Goal: Use online tool/utility: Utilize a website feature to perform a specific function

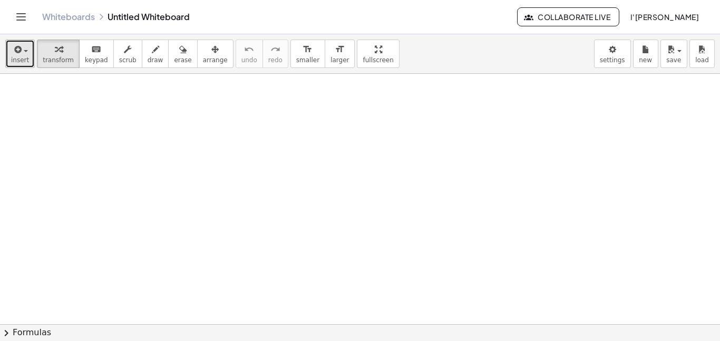
click at [26, 63] on span "insert" at bounding box center [20, 59] width 18 height 7
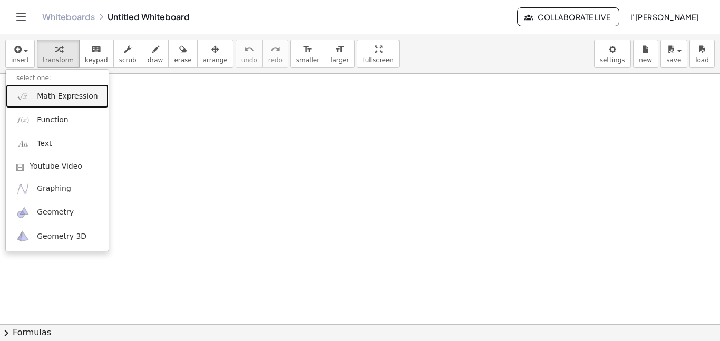
click at [29, 99] on img at bounding box center [22, 96] width 13 height 13
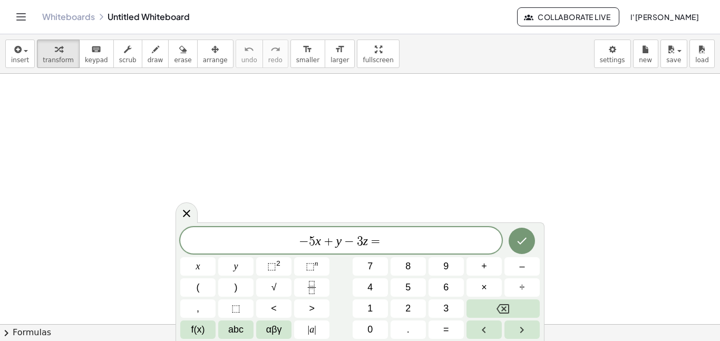
scroll to position [6, 0]
click at [527, 244] on icon "Done" at bounding box center [521, 240] width 13 height 13
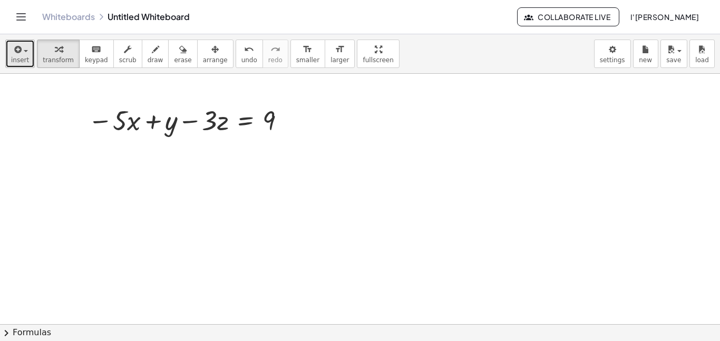
click at [13, 48] on icon "button" at bounding box center [16, 49] width 9 height 13
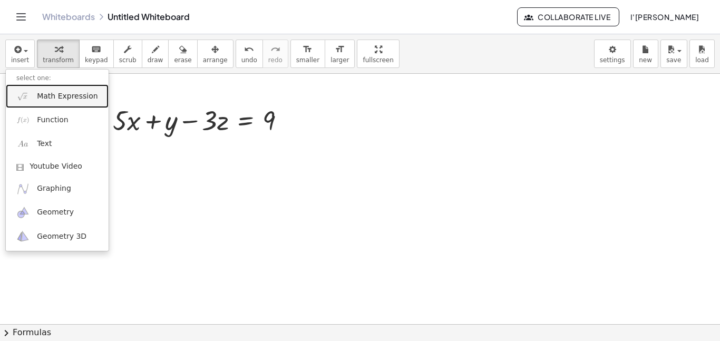
click at [46, 97] on span "Math Expression" at bounding box center [67, 96] width 61 height 11
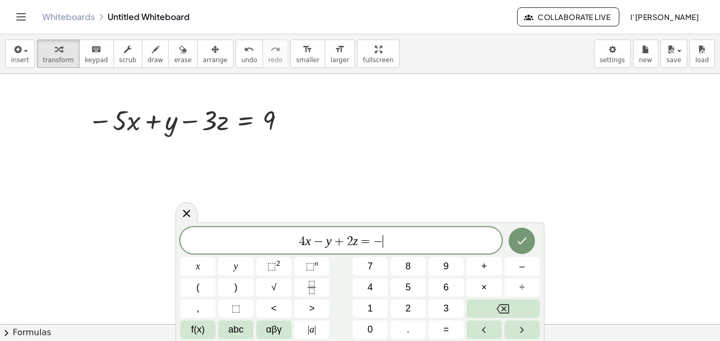
scroll to position [12, 0]
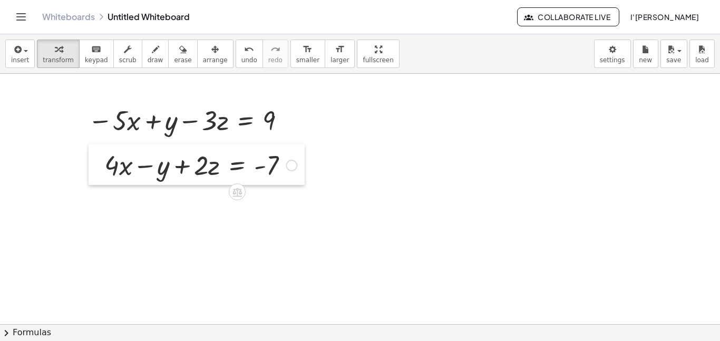
drag, startPoint x: 382, startPoint y: 123, endPoint x: 106, endPoint y: 168, distance: 279.6
click at [104, 168] on div at bounding box center [97, 164] width 16 height 41
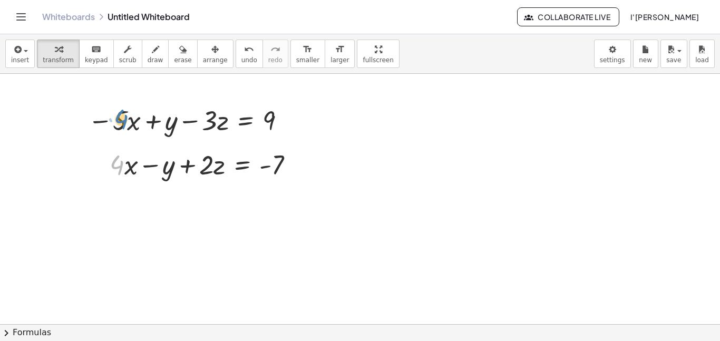
drag, startPoint x: 120, startPoint y: 169, endPoint x: 124, endPoint y: 122, distance: 47.6
click at [127, 122] on div at bounding box center [189, 120] width 212 height 36
click at [108, 169] on div at bounding box center [102, 163] width 16 height 41
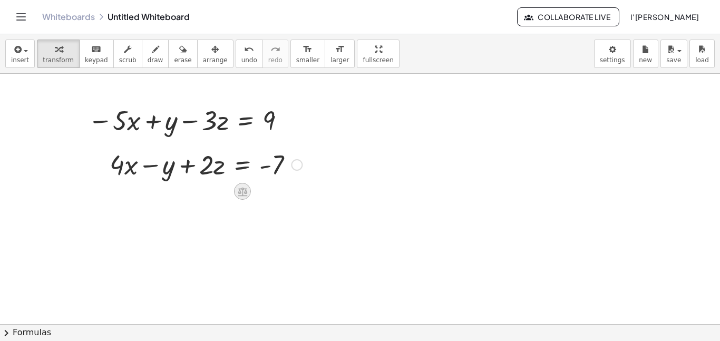
click at [248, 195] on div at bounding box center [242, 191] width 17 height 17
click at [199, 195] on span "+" at bounding box center [200, 191] width 6 height 15
click at [245, 194] on icon at bounding box center [242, 191] width 11 height 11
click at [244, 194] on span "×" at bounding box center [242, 191] width 6 height 15
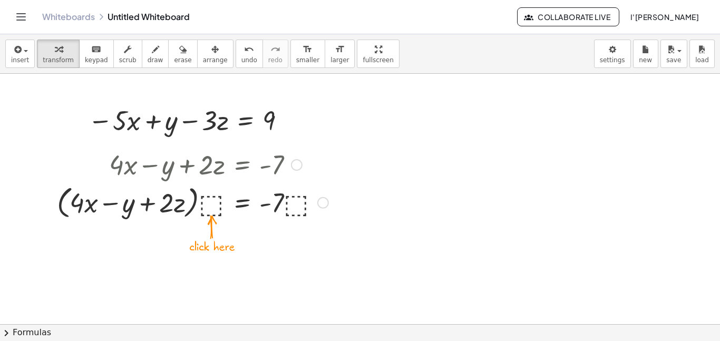
click at [211, 205] on div at bounding box center [193, 202] width 282 height 40
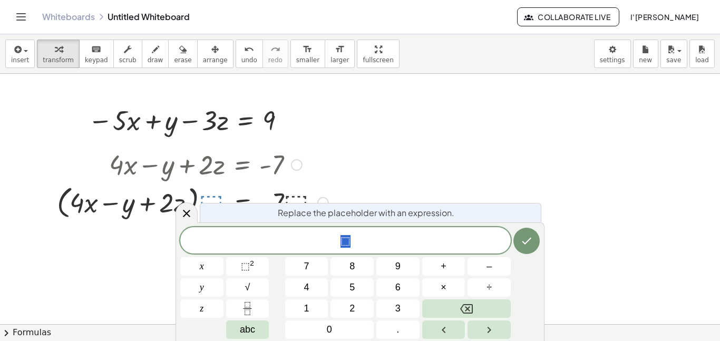
click at [479, 217] on div "Replace the placeholder with an expression." at bounding box center [370, 212] width 341 height 19
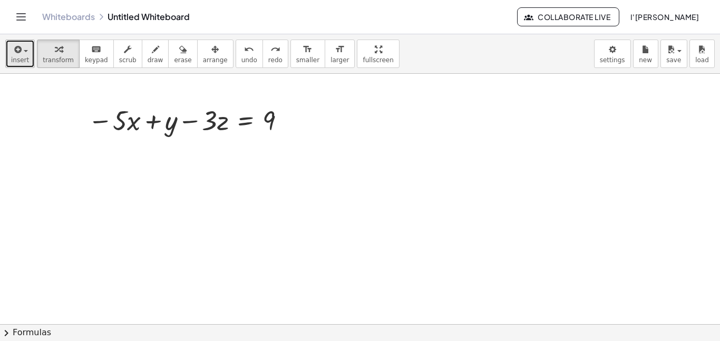
click at [13, 63] on span "insert" at bounding box center [20, 59] width 18 height 7
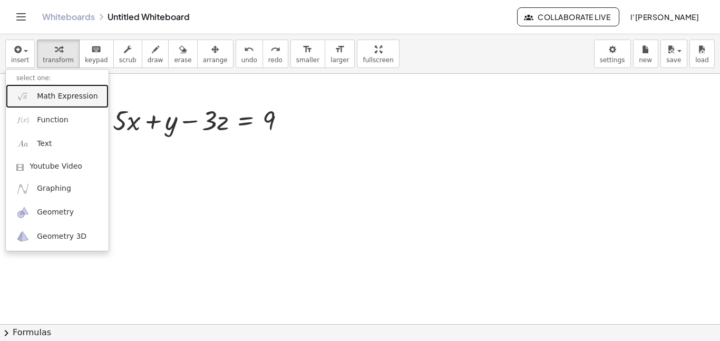
click at [36, 98] on link "Math Expression" at bounding box center [57, 96] width 103 height 24
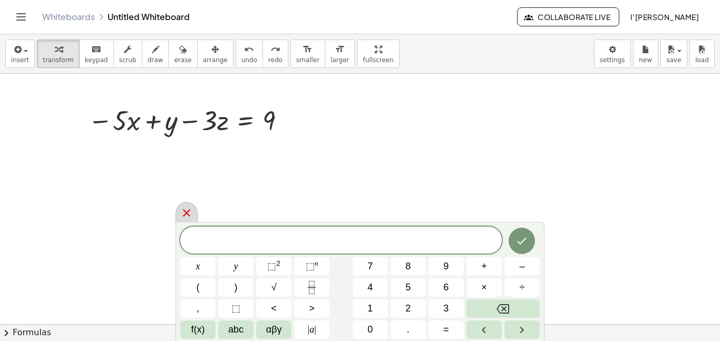
click at [187, 216] on icon at bounding box center [186, 213] width 13 height 13
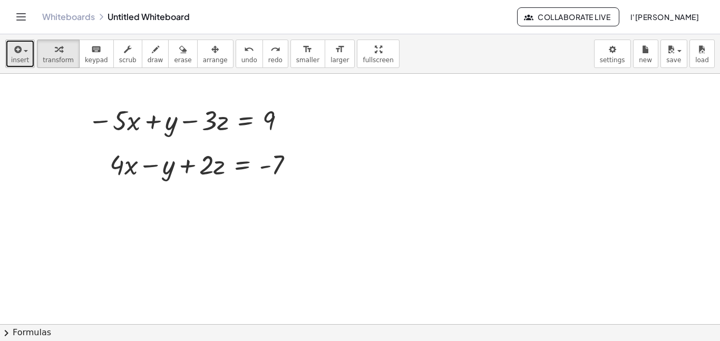
click at [10, 60] on button "insert" at bounding box center [20, 54] width 30 height 28
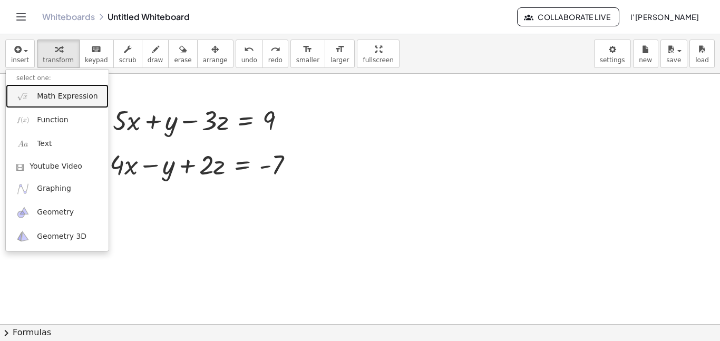
click at [35, 95] on link "Math Expression" at bounding box center [57, 96] width 103 height 24
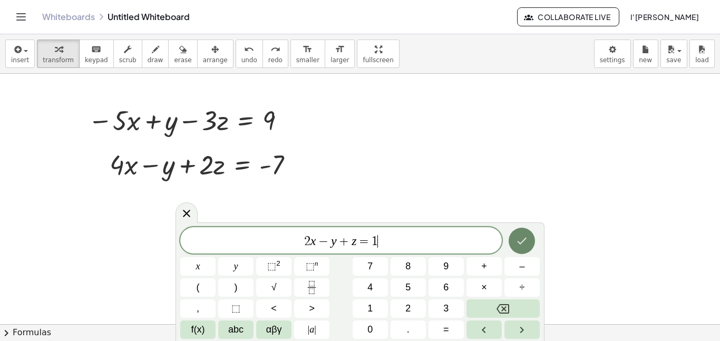
click at [521, 235] on icon "Done" at bounding box center [521, 240] width 13 height 13
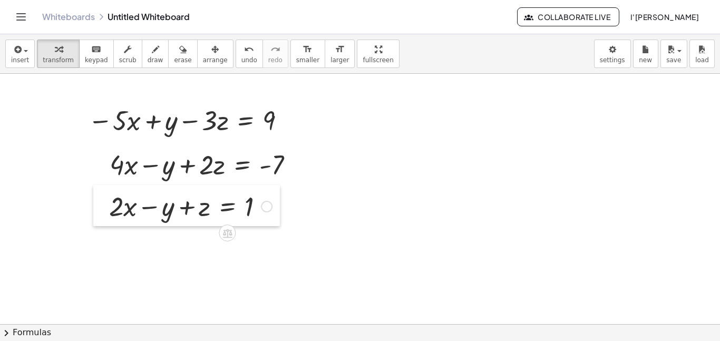
drag, startPoint x: 394, startPoint y: 116, endPoint x: 105, endPoint y: 202, distance: 301.7
click at [105, 202] on div at bounding box center [101, 205] width 16 height 41
click at [25, 50] on span "button" at bounding box center [26, 51] width 4 height 2
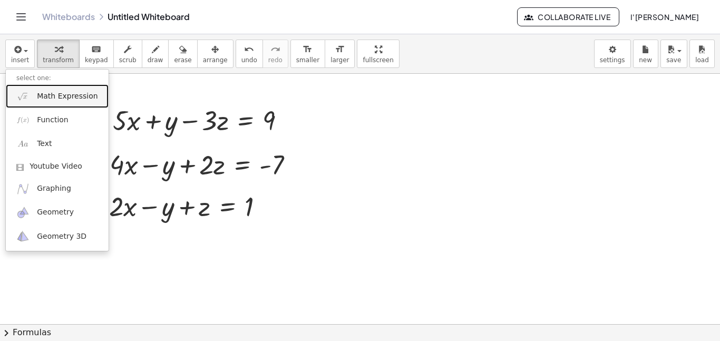
click at [25, 90] on img at bounding box center [22, 96] width 13 height 13
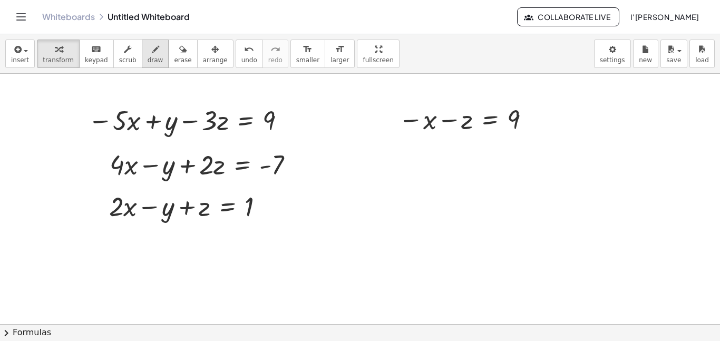
click at [150, 52] on div "button" at bounding box center [156, 49] width 16 height 13
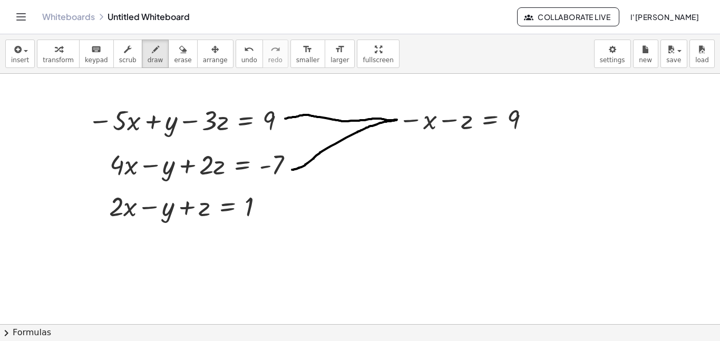
drag, startPoint x: 285, startPoint y: 119, endPoint x: 292, endPoint y: 170, distance: 51.6
click at [62, 60] on span "transform" at bounding box center [58, 59] width 31 height 7
click at [16, 61] on span "insert" at bounding box center [20, 59] width 18 height 7
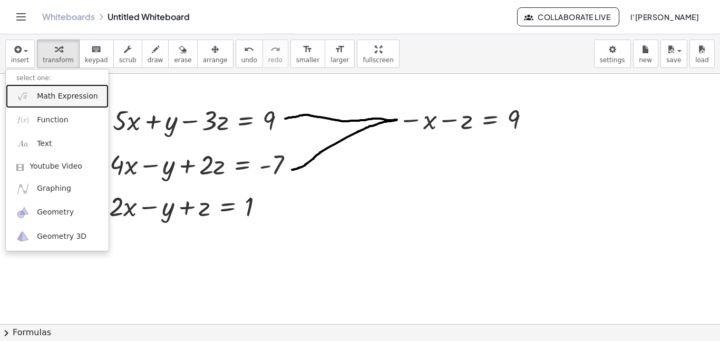
click at [35, 99] on link "Math Expression" at bounding box center [57, 96] width 103 height 24
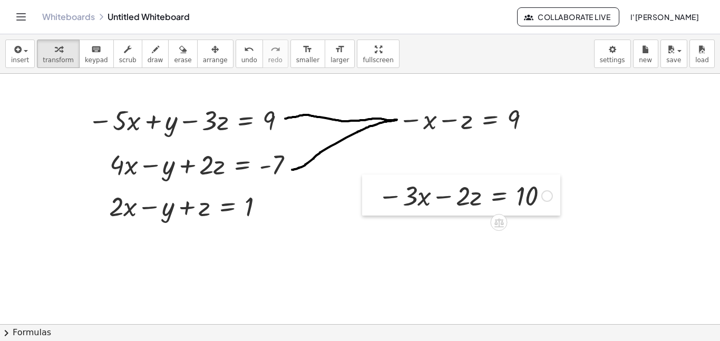
drag, startPoint x: 395, startPoint y: 195, endPoint x: 376, endPoint y: 195, distance: 19.0
click at [376, 195] on div at bounding box center [370, 194] width 16 height 41
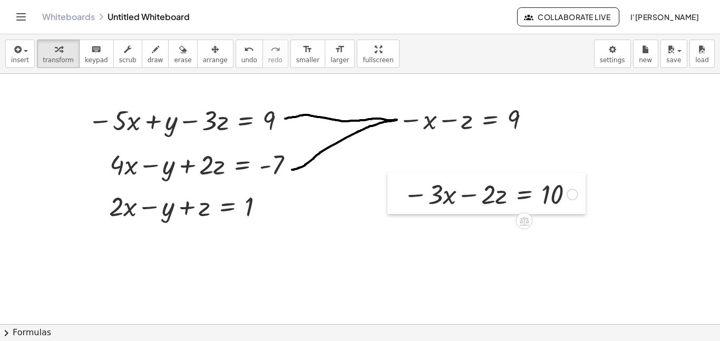
drag, startPoint x: 376, startPoint y: 195, endPoint x: 399, endPoint y: 194, distance: 23.7
click at [399, 194] on div at bounding box center [395, 193] width 16 height 41
click at [152, 50] on icon "button" at bounding box center [155, 49] width 7 height 13
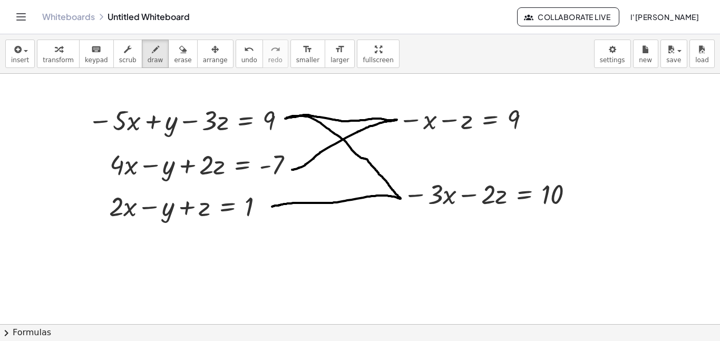
drag, startPoint x: 287, startPoint y: 117, endPoint x: 271, endPoint y: 207, distance: 90.3
click at [22, 47] on span "button" at bounding box center [23, 50] width 2 height 7
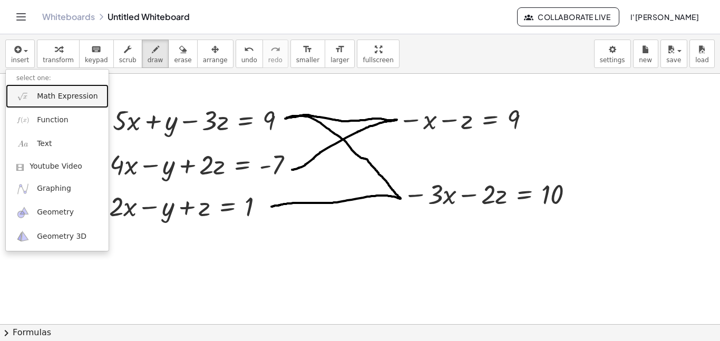
click at [38, 98] on span "Math Expression" at bounding box center [67, 96] width 61 height 11
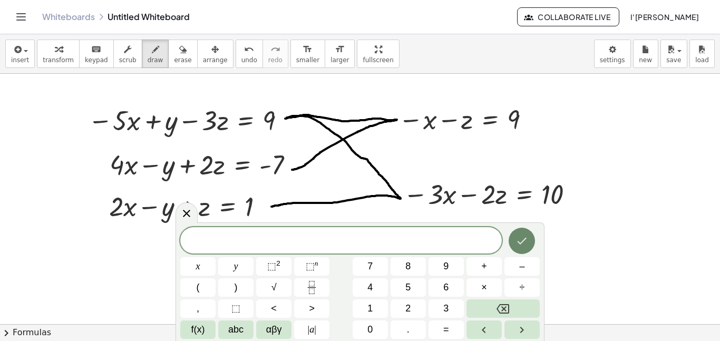
click at [526, 242] on icon "Done" at bounding box center [521, 240] width 13 height 13
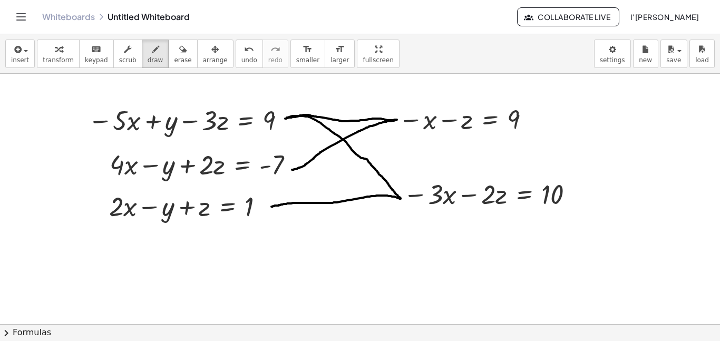
click at [46, 52] on div "button" at bounding box center [58, 49] width 31 height 13
click at [493, 145] on icon at bounding box center [489, 146] width 9 height 9
click at [491, 145] on span "×" at bounding box center [490, 146] width 6 height 15
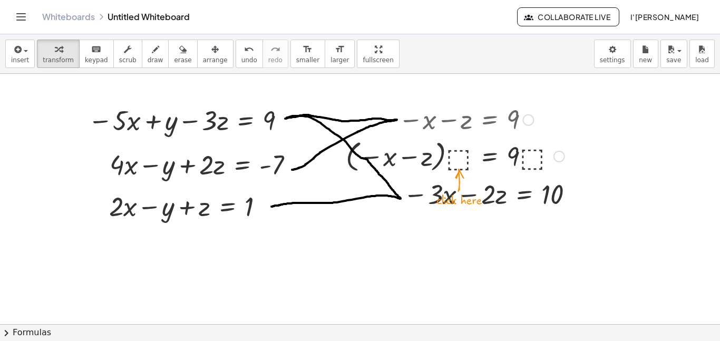
click at [459, 158] on div at bounding box center [454, 155] width 229 height 38
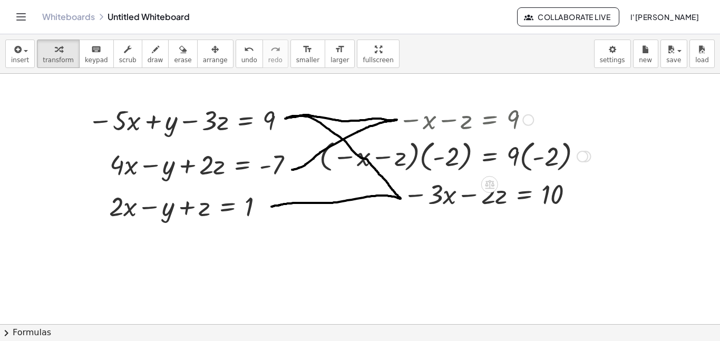
click at [426, 155] on div at bounding box center [455, 155] width 282 height 38
click at [443, 158] on div at bounding box center [465, 155] width 262 height 38
drag, startPoint x: 450, startPoint y: 159, endPoint x: 467, endPoint y: 161, distance: 16.9
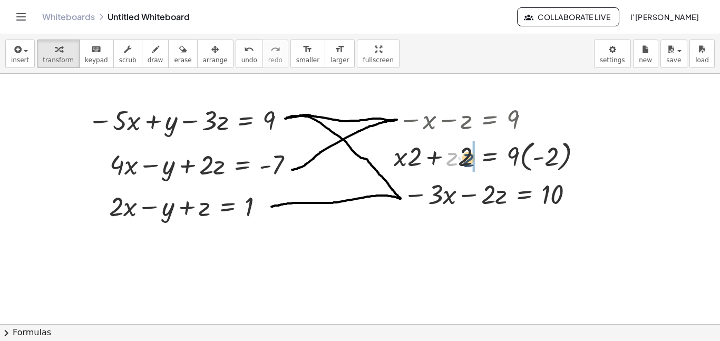
click at [467, 161] on div at bounding box center [491, 155] width 207 height 38
drag, startPoint x: 401, startPoint y: 162, endPoint x: 420, endPoint y: 164, distance: 19.6
click at [420, 164] on div at bounding box center [491, 155] width 207 height 38
click at [525, 157] on div at bounding box center [491, 155] width 207 height 38
click at [525, 157] on div at bounding box center [482, 156] width 188 height 36
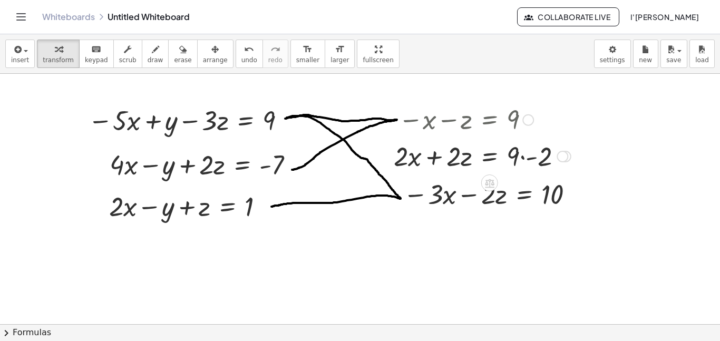
click at [524, 157] on div at bounding box center [482, 156] width 188 height 36
click at [524, 157] on div at bounding box center [477, 156] width 179 height 36
click at [408, 160] on div at bounding box center [477, 156] width 179 height 36
click at [12, 53] on icon "button" at bounding box center [16, 49] width 9 height 13
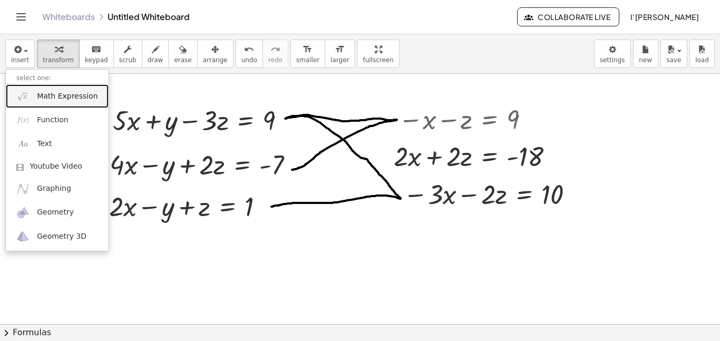
click at [35, 96] on link "Math Expression" at bounding box center [57, 96] width 103 height 24
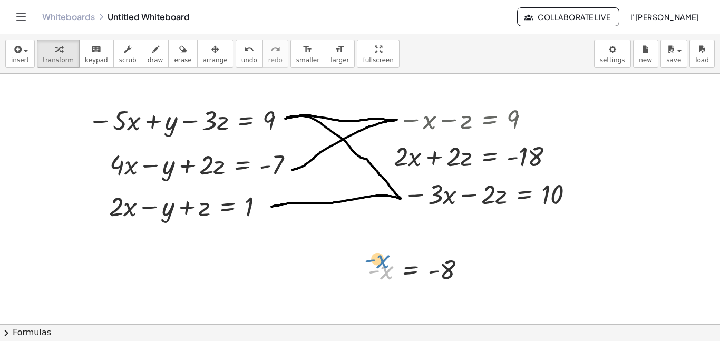
drag, startPoint x: 384, startPoint y: 275, endPoint x: 378, endPoint y: 273, distance: 5.5
click at [378, 273] on div at bounding box center [420, 269] width 117 height 35
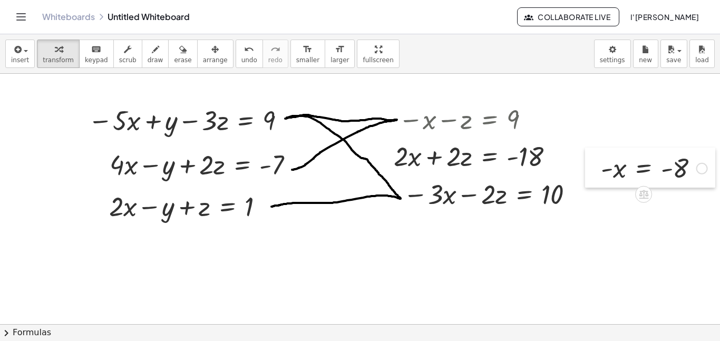
drag, startPoint x: 364, startPoint y: 267, endPoint x: 594, endPoint y: 165, distance: 252.2
click at [594, 165] on div at bounding box center [593, 168] width 16 height 40
drag, startPoint x: 605, startPoint y: 173, endPoint x: 665, endPoint y: 182, distance: 60.7
click at [17, 48] on icon "button" at bounding box center [16, 49] width 9 height 13
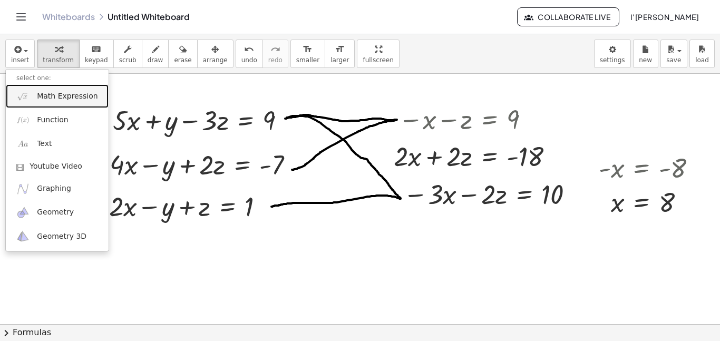
click at [31, 95] on link "Math Expression" at bounding box center [57, 96] width 103 height 24
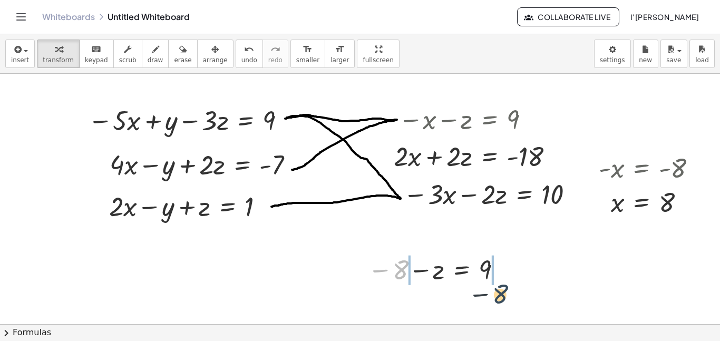
drag, startPoint x: 396, startPoint y: 270, endPoint x: 503, endPoint y: 288, distance: 108.0
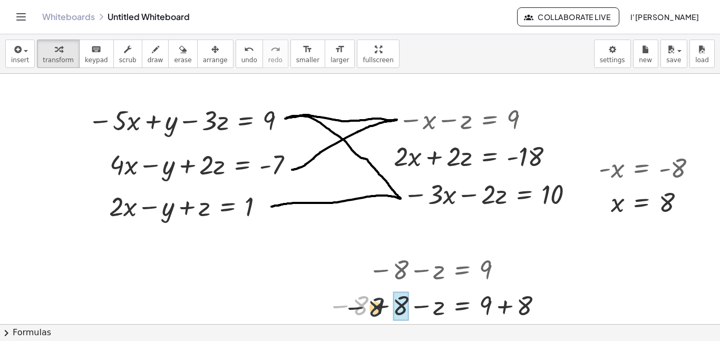
drag, startPoint x: 362, startPoint y: 302, endPoint x: 407, endPoint y: 305, distance: 44.8
drag, startPoint x: 484, startPoint y: 305, endPoint x: 526, endPoint y: 306, distance: 41.6
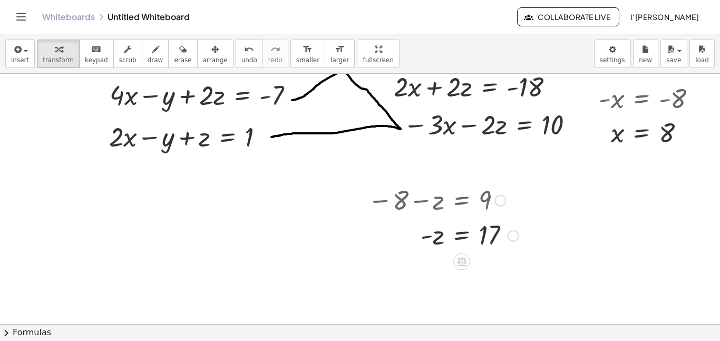
scroll to position [71, 0]
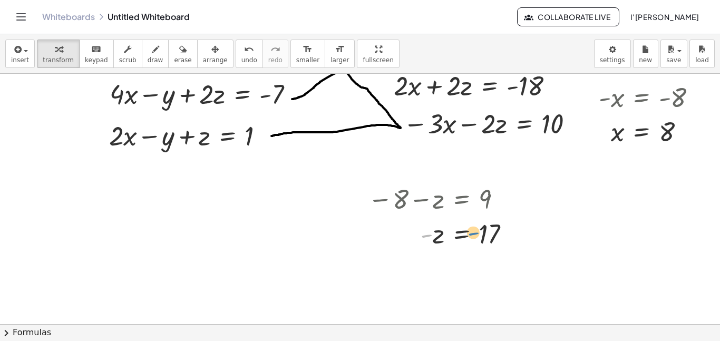
drag, startPoint x: 424, startPoint y: 233, endPoint x: 474, endPoint y: 231, distance: 49.6
click at [474, 231] on div at bounding box center [442, 234] width 161 height 35
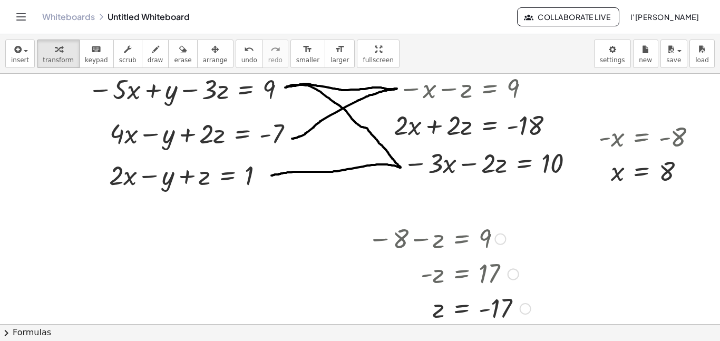
scroll to position [33, 0]
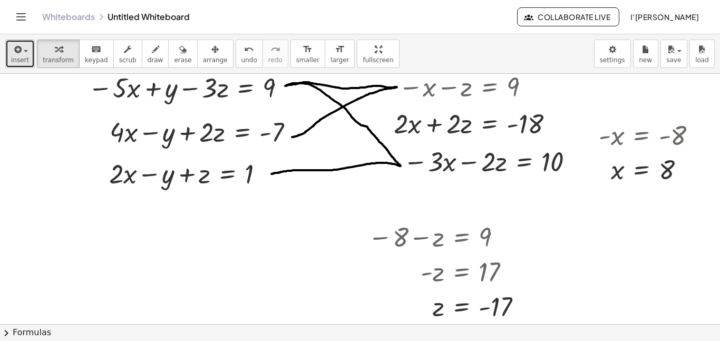
click at [9, 54] on button "insert" at bounding box center [20, 54] width 30 height 28
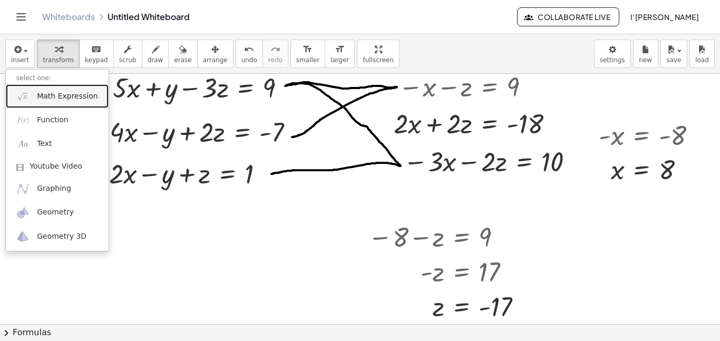
click at [23, 98] on img at bounding box center [22, 96] width 13 height 13
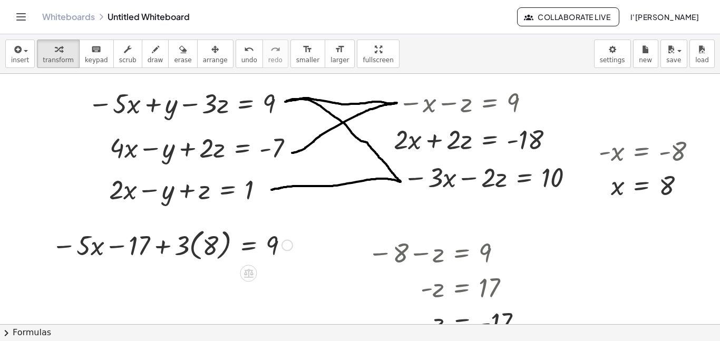
scroll to position [0, 0]
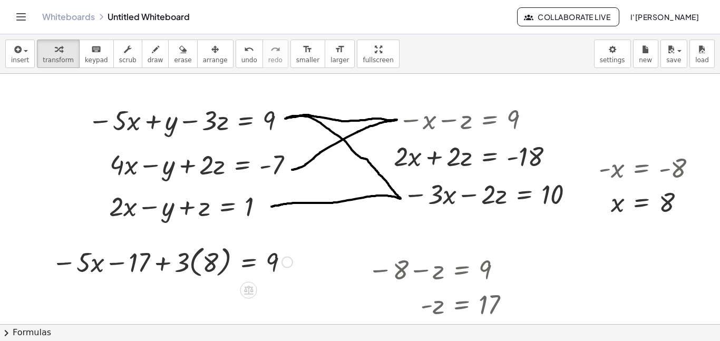
click at [194, 263] on div at bounding box center [171, 261] width 251 height 38
click at [194, 263] on div at bounding box center [171, 261] width 251 height 36
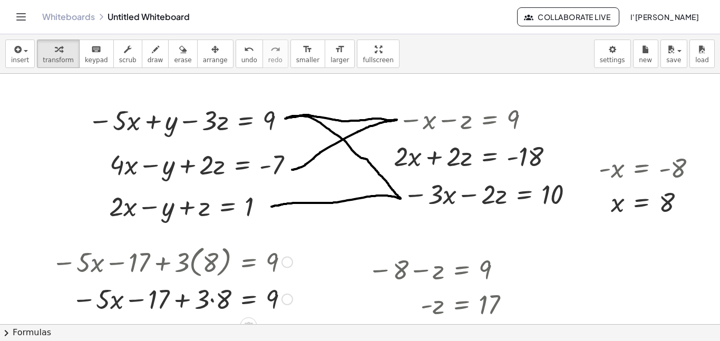
click at [212, 306] on div at bounding box center [171, 298] width 251 height 36
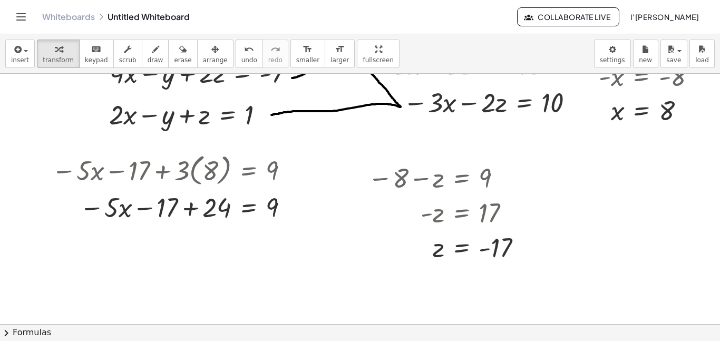
scroll to position [93, 0]
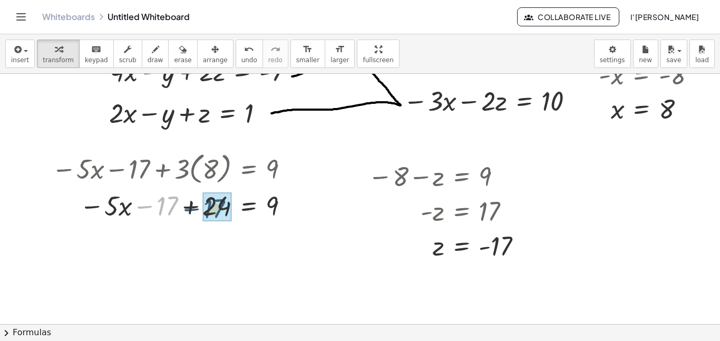
drag, startPoint x: 164, startPoint y: 205, endPoint x: 213, endPoint y: 208, distance: 49.1
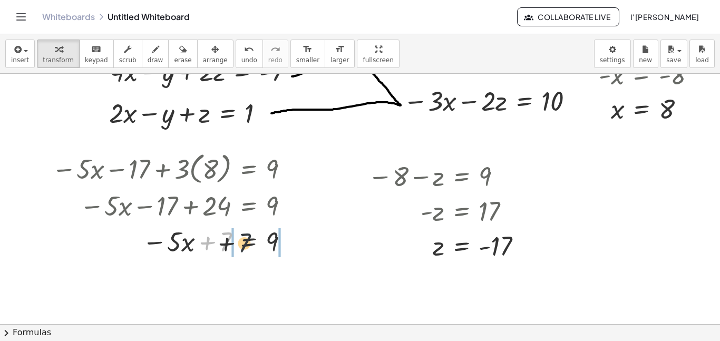
drag, startPoint x: 221, startPoint y: 246, endPoint x: 296, endPoint y: 246, distance: 74.3
click at [296, 246] on div at bounding box center [171, 241] width 251 height 36
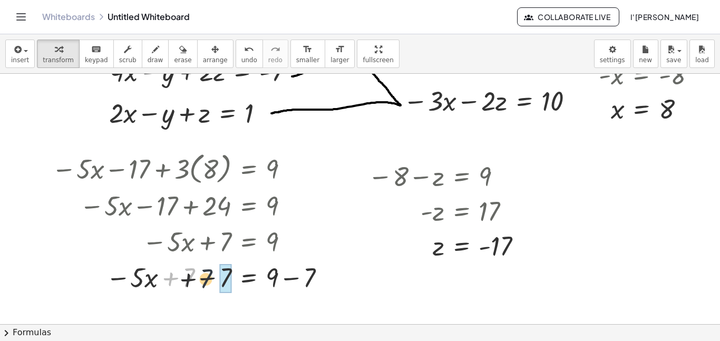
drag, startPoint x: 191, startPoint y: 278, endPoint x: 246, endPoint y: 278, distance: 55.3
click at [246, 278] on div at bounding box center [190, 277] width 288 height 36
drag, startPoint x: 181, startPoint y: 280, endPoint x: 218, endPoint y: 275, distance: 36.7
click at [218, 275] on div at bounding box center [190, 277] width 288 height 36
drag, startPoint x: 270, startPoint y: 275, endPoint x: 310, endPoint y: 273, distance: 39.6
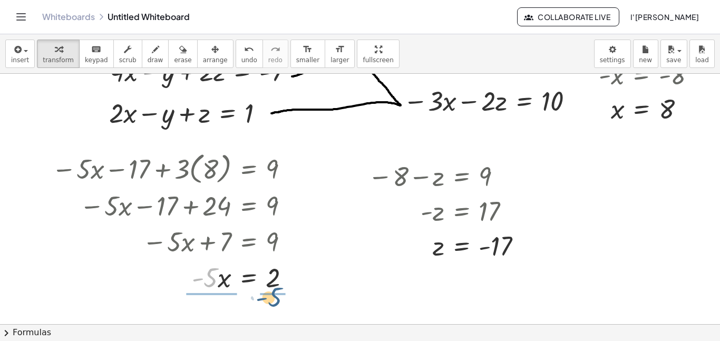
drag, startPoint x: 211, startPoint y: 281, endPoint x: 276, endPoint y: 300, distance: 68.2
click at [276, 300] on div "− · 5 · x + y − · 3 · z = 9 + · 4 · x − y + · 2 · z = - 7 + · 2 · x − y + z = 1…" at bounding box center [360, 265] width 720 height 569
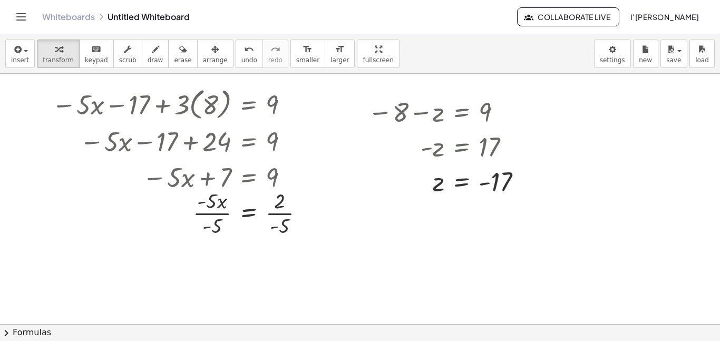
scroll to position [159, 0]
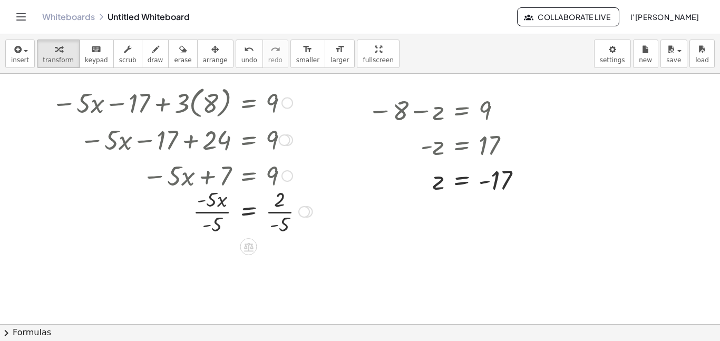
click at [220, 213] on div at bounding box center [181, 210] width 271 height 53
click at [276, 262] on div at bounding box center [181, 263] width 271 height 53
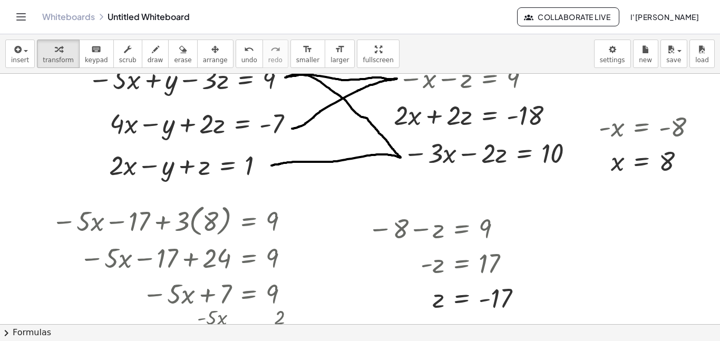
scroll to position [41, 0]
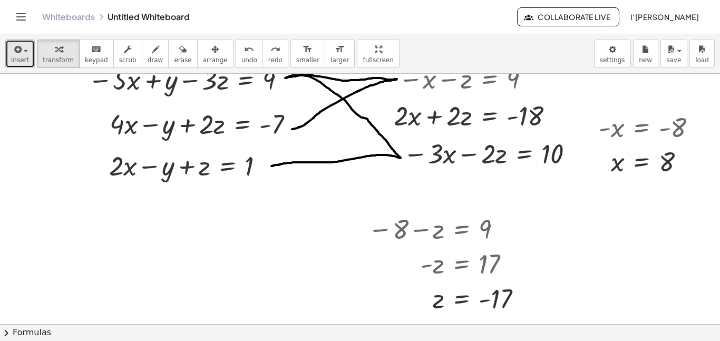
click at [21, 58] on span "insert" at bounding box center [20, 59] width 18 height 7
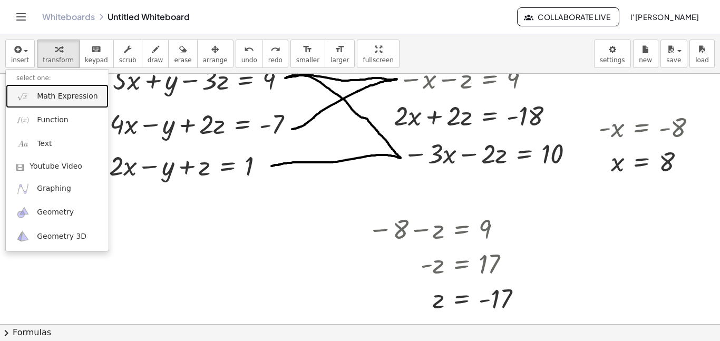
click at [42, 96] on span "Math Expression" at bounding box center [67, 96] width 61 height 11
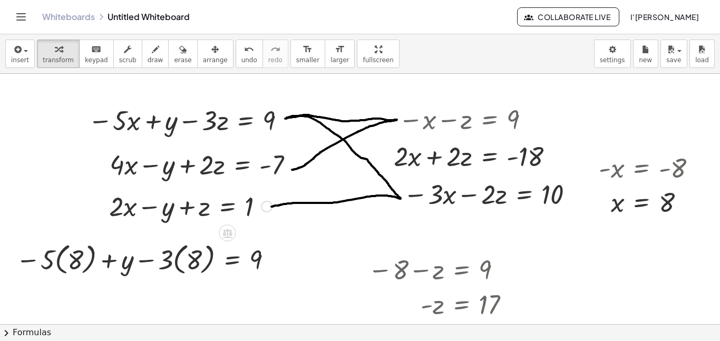
scroll to position [70, 0]
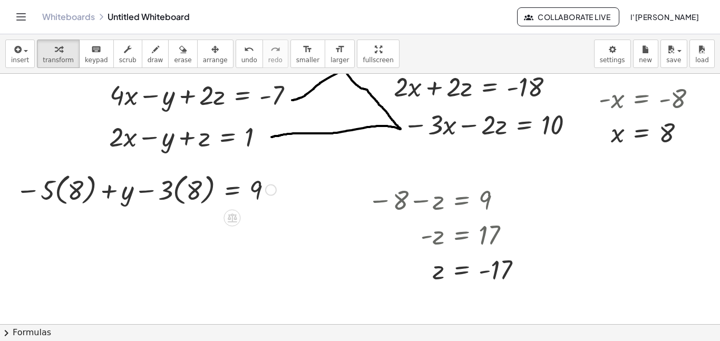
click at [190, 197] on div at bounding box center [146, 189] width 271 height 38
click at [97, 58] on span "keypad" at bounding box center [96, 59] width 23 height 7
click at [193, 192] on div at bounding box center [194, 191] width 16 height 30
drag, startPoint x: 291, startPoint y: 227, endPoint x: 304, endPoint y: 174, distance: 54.8
click at [304, 174] on div "− · 5 · x + y − · 3 · z = 9 + · 4 · x − y + · 2 · z = - 7 + · 2 · x − y + z = 1…" at bounding box center [360, 254] width 720 height 501
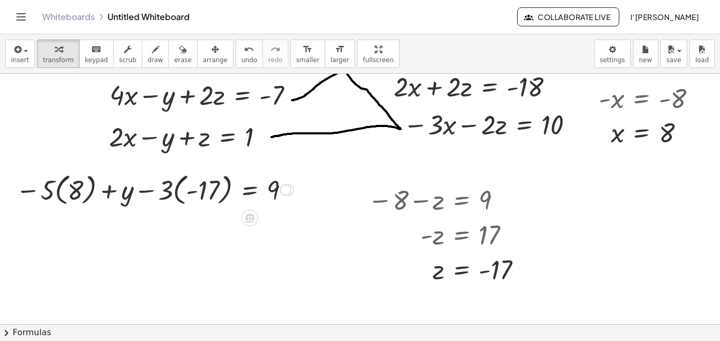
click at [176, 192] on div at bounding box center [155, 189] width 288 height 38
click at [176, 192] on div at bounding box center [165, 189] width 269 height 38
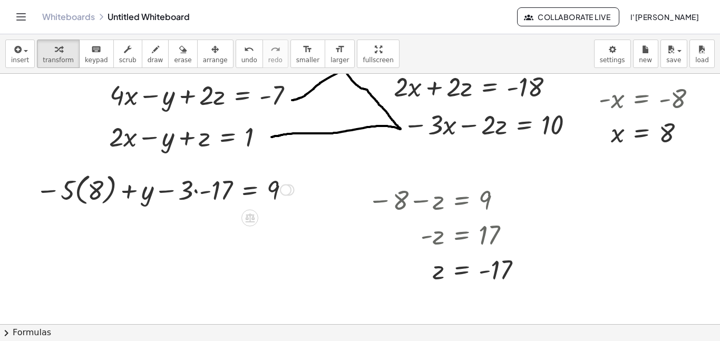
click at [199, 190] on div at bounding box center [165, 189] width 269 height 38
click at [199, 190] on div at bounding box center [174, 189] width 249 height 38
click at [97, 193] on div at bounding box center [174, 189] width 249 height 38
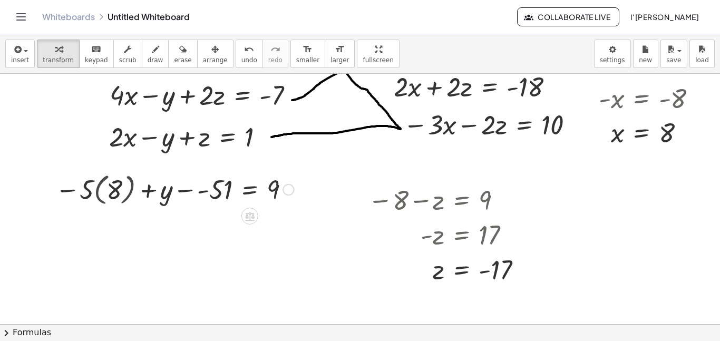
click at [97, 193] on div at bounding box center [184, 189] width 229 height 36
click at [112, 190] on div at bounding box center [184, 189] width 229 height 36
click at [113, 190] on div at bounding box center [184, 189] width 229 height 36
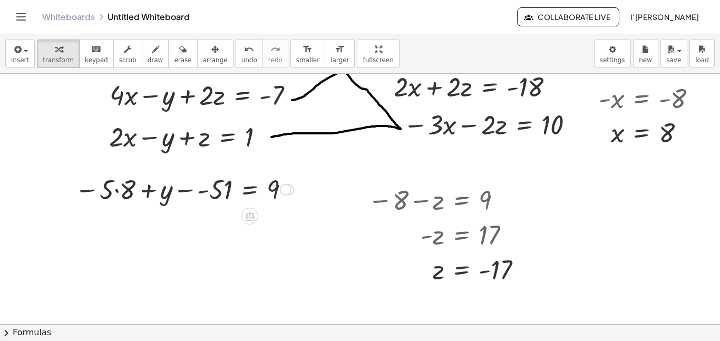
click at [114, 190] on div at bounding box center [184, 189] width 229 height 36
click at [114, 190] on div at bounding box center [188, 189] width 221 height 35
drag, startPoint x: 118, startPoint y: 193, endPoint x: 109, endPoint y: 196, distance: 9.5
click at [109, 196] on div at bounding box center [188, 189] width 221 height 35
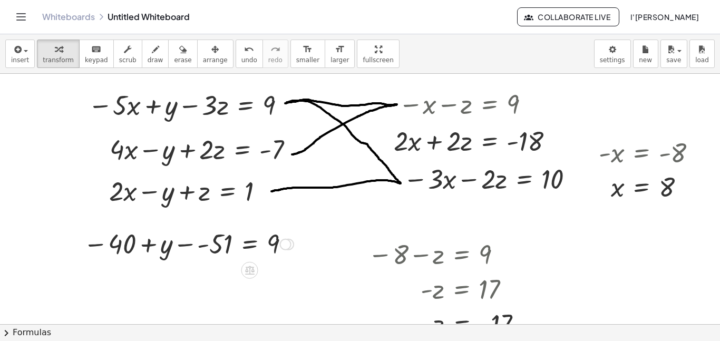
scroll to position [12, 0]
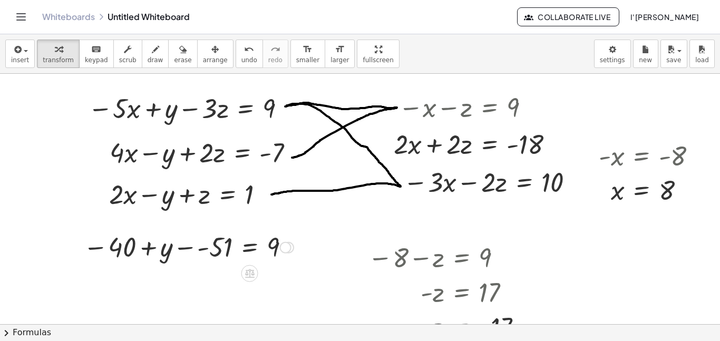
click at [195, 249] on div at bounding box center [188, 246] width 221 height 35
click at [195, 249] on div at bounding box center [194, 246] width 209 height 35
drag, startPoint x: 139, startPoint y: 247, endPoint x: 232, endPoint y: 246, distance: 93.3
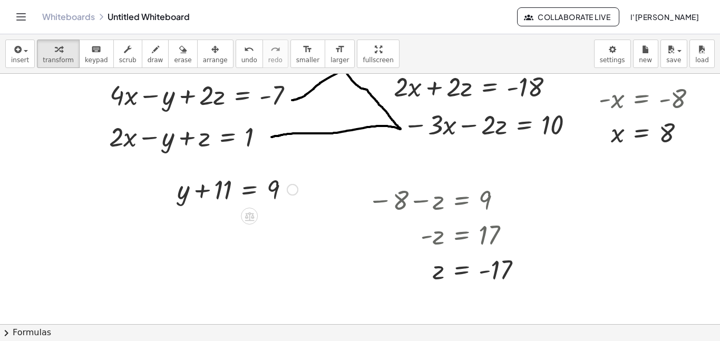
scroll to position [73, 0]
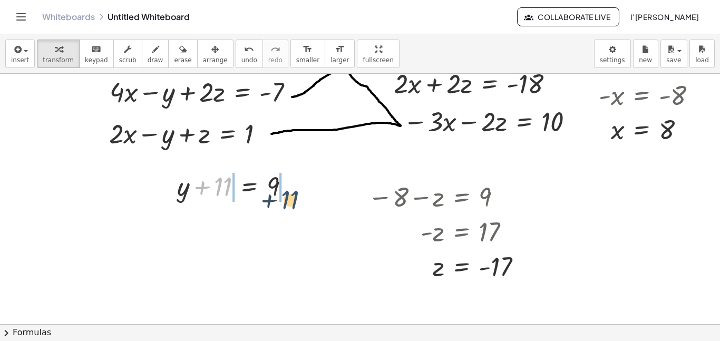
drag, startPoint x: 222, startPoint y: 181, endPoint x: 290, endPoint y: 194, distance: 69.2
click at [290, 194] on div at bounding box center [237, 186] width 131 height 36
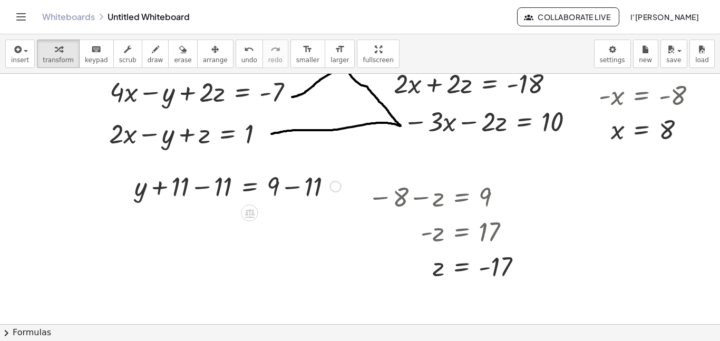
click at [274, 190] on div at bounding box center [237, 186] width 217 height 36
click at [291, 189] on div at bounding box center [237, 186] width 217 height 36
click at [203, 188] on div at bounding box center [223, 186] width 188 height 36
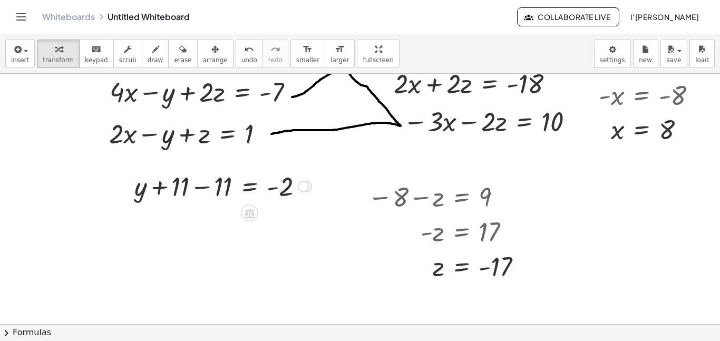
click at [203, 188] on div at bounding box center [360, 251] width 720 height 501
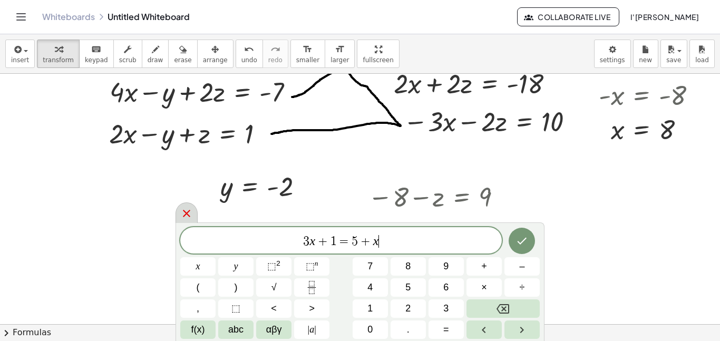
click at [188, 214] on icon at bounding box center [186, 213] width 7 height 7
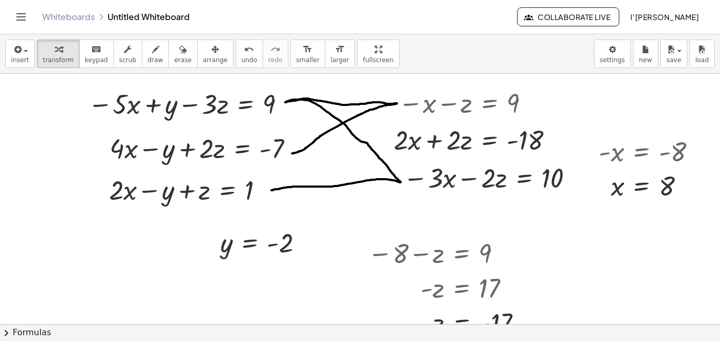
scroll to position [0, 0]
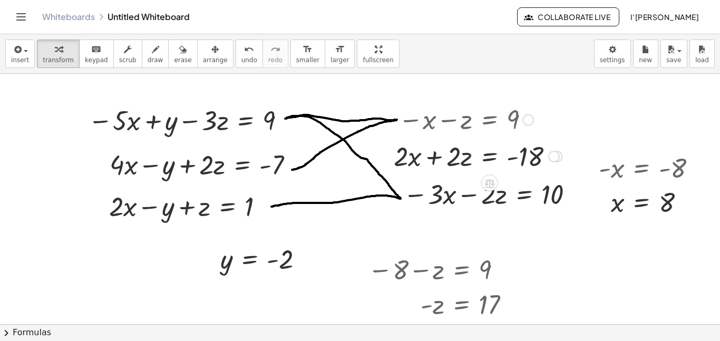
click at [517, 120] on div at bounding box center [477, 119] width 179 height 35
click at [513, 117] on div at bounding box center [477, 119] width 179 height 35
click at [531, 151] on div at bounding box center [477, 156] width 179 height 36
click at [519, 128] on div at bounding box center [477, 119] width 179 height 35
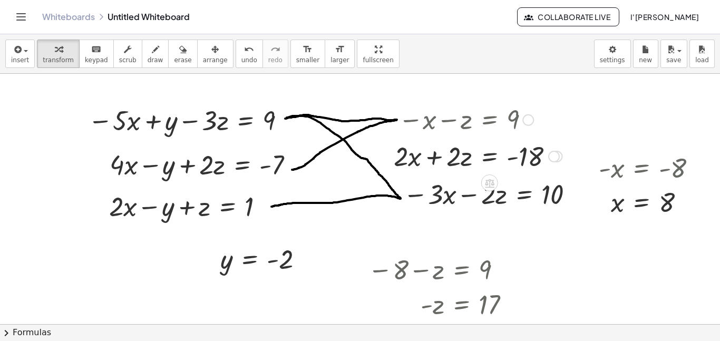
drag, startPoint x: 563, startPoint y: 129, endPoint x: 470, endPoint y: 127, distance: 93.3
click at [470, 127] on div at bounding box center [477, 119] width 179 height 35
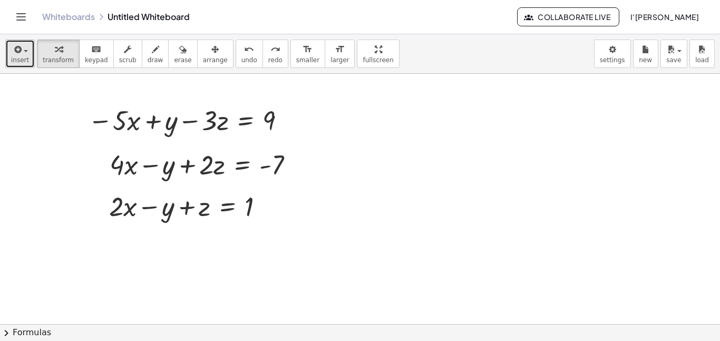
click at [24, 52] on span "button" at bounding box center [26, 51] width 4 height 2
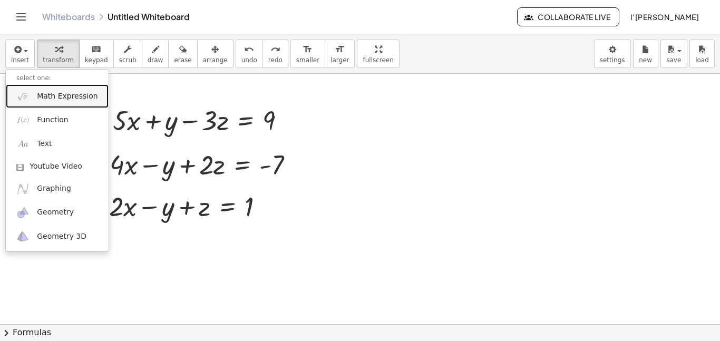
click at [46, 101] on span "Math Expression" at bounding box center [67, 96] width 61 height 11
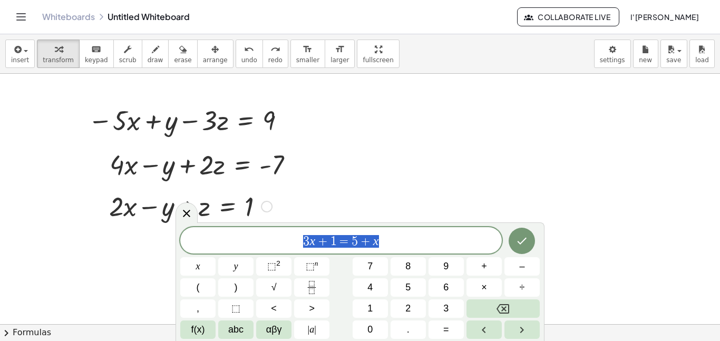
drag, startPoint x: 401, startPoint y: 244, endPoint x: 163, endPoint y: 222, distance: 238.6
click at [163, 222] on body "Graspable Math Activities Whiteboards Classes Account v1.31.1 | Privacy policy …" at bounding box center [360, 170] width 720 height 341
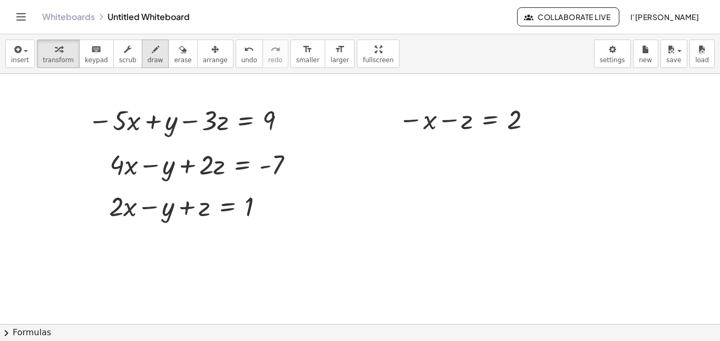
click at [148, 47] on div "button" at bounding box center [156, 49] width 16 height 13
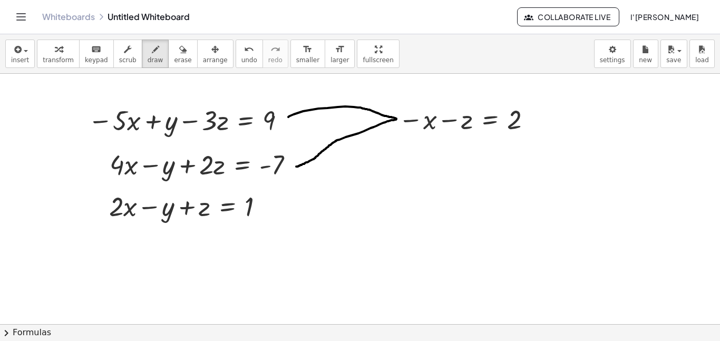
drag, startPoint x: 288, startPoint y: 117, endPoint x: 294, endPoint y: 167, distance: 50.4
click at [294, 167] on div at bounding box center [360, 324] width 720 height 501
click at [21, 46] on icon "button" at bounding box center [16, 49] width 9 height 13
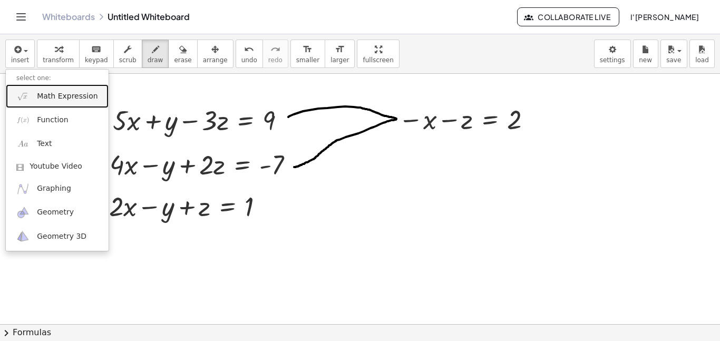
click at [40, 96] on span "Math Expression" at bounding box center [67, 96] width 61 height 11
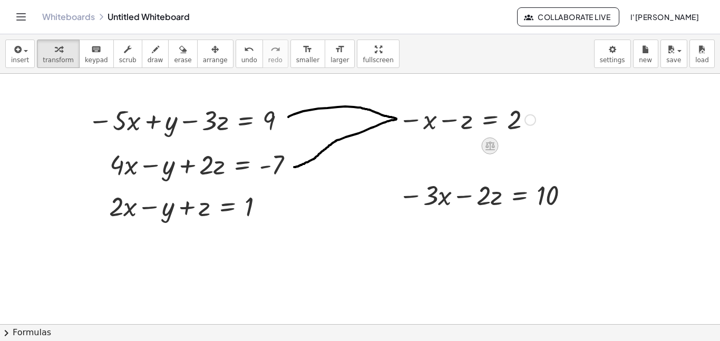
click at [492, 146] on icon at bounding box center [489, 146] width 9 height 9
click at [492, 146] on span "×" at bounding box center [490, 146] width 6 height 15
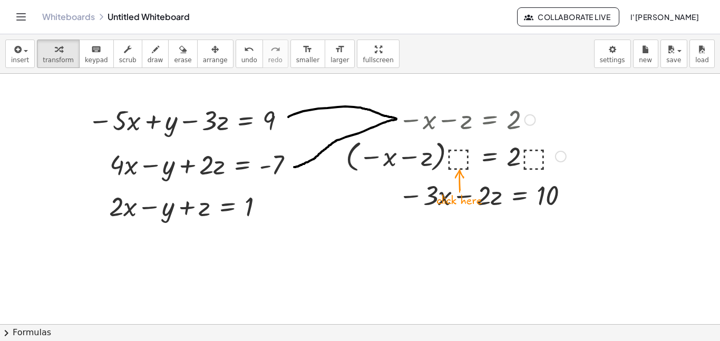
click at [462, 153] on div at bounding box center [455, 155] width 231 height 38
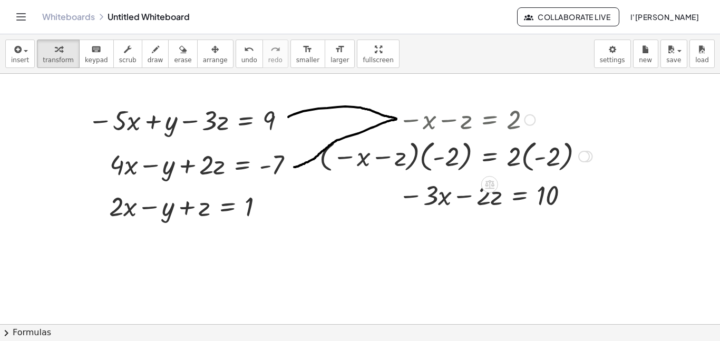
click at [416, 158] on div at bounding box center [455, 155] width 283 height 38
click at [421, 159] on div at bounding box center [455, 155] width 283 height 38
click at [421, 159] on div at bounding box center [465, 155] width 263 height 38
click at [440, 158] on div at bounding box center [465, 155] width 263 height 38
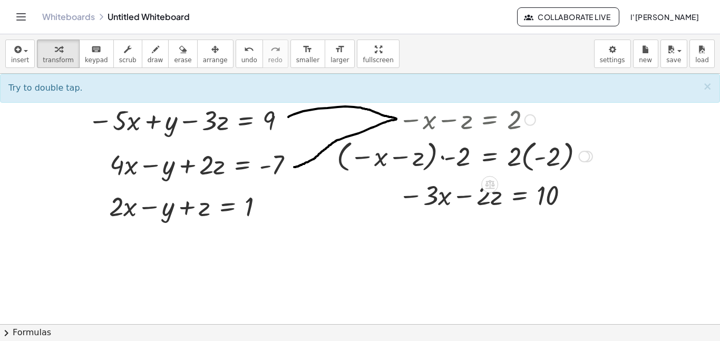
click at [433, 156] on div at bounding box center [465, 155] width 263 height 38
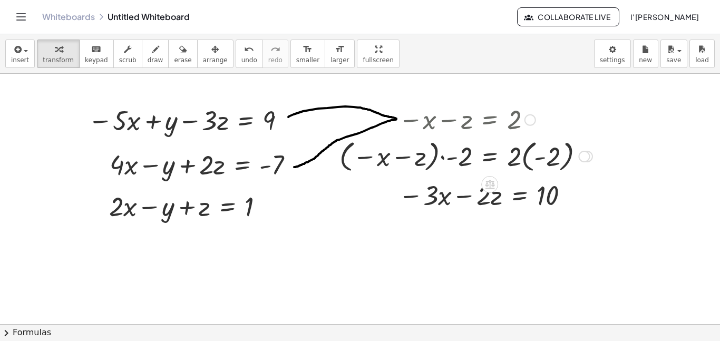
click at [433, 156] on div at bounding box center [465, 155] width 263 height 38
click at [442, 157] on div at bounding box center [465, 155] width 263 height 38
drag, startPoint x: 447, startPoint y: 160, endPoint x: 472, endPoint y: 159, distance: 24.8
click at [472, 159] on div at bounding box center [492, 155] width 209 height 38
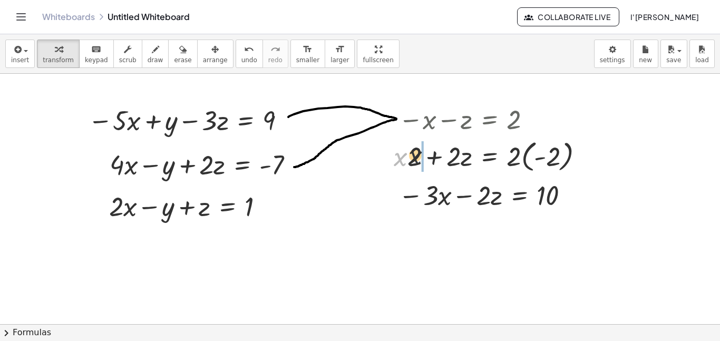
drag, startPoint x: 400, startPoint y: 164, endPoint x: 422, endPoint y: 163, distance: 22.2
click at [527, 158] on div at bounding box center [492, 155] width 209 height 38
click at [527, 158] on div at bounding box center [482, 156] width 189 height 36
click at [527, 158] on div at bounding box center [472, 156] width 169 height 36
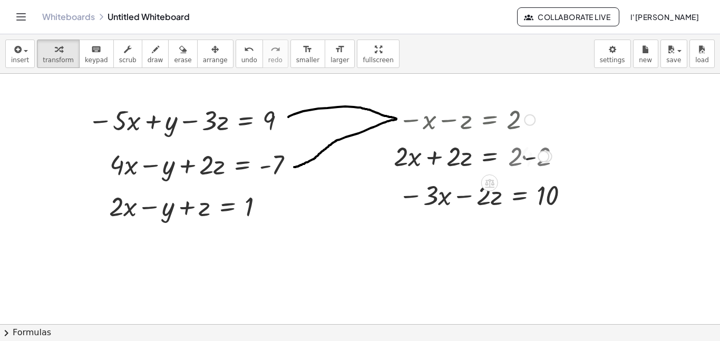
click at [527, 158] on div at bounding box center [472, 156] width 169 height 36
click at [7, 47] on button "insert" at bounding box center [20, 54] width 30 height 28
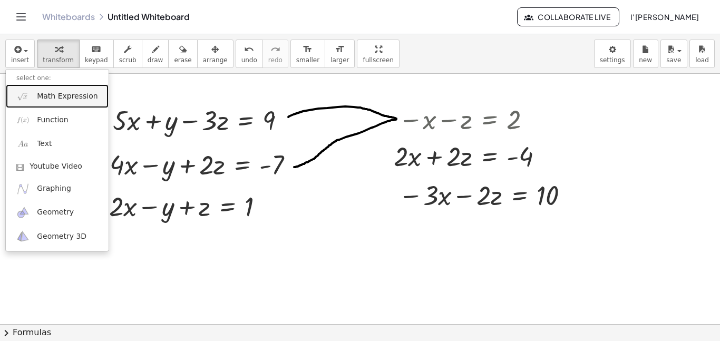
click at [26, 94] on img at bounding box center [22, 96] width 13 height 13
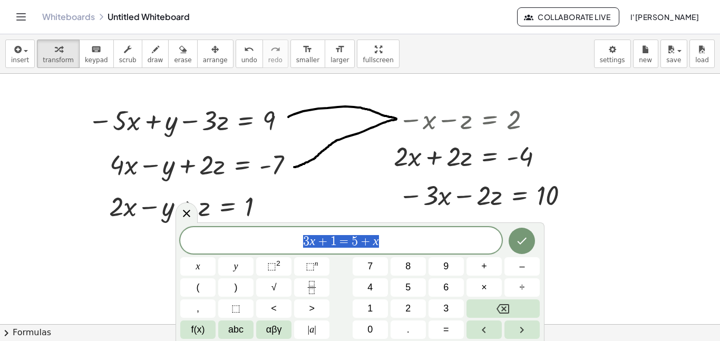
drag, startPoint x: 423, startPoint y: 235, endPoint x: 251, endPoint y: 248, distance: 171.7
click at [251, 248] on span "3 x + 1 = 5 + x" at bounding box center [340, 241] width 321 height 15
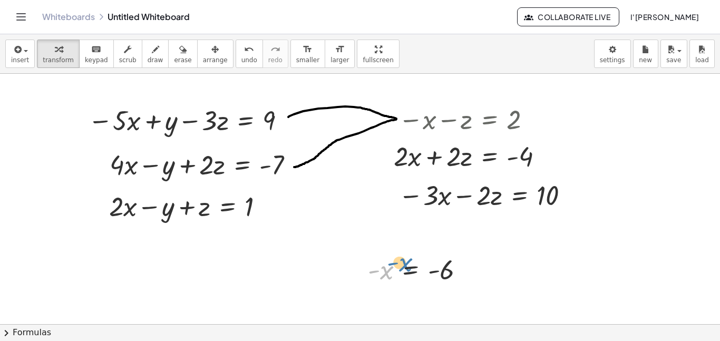
drag, startPoint x: 382, startPoint y: 272, endPoint x: 372, endPoint y: 273, distance: 10.1
click at [372, 273] on div at bounding box center [419, 269] width 115 height 35
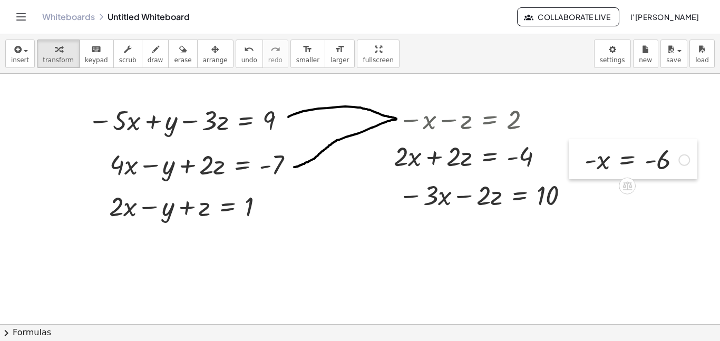
drag, startPoint x: 360, startPoint y: 271, endPoint x: 577, endPoint y: 161, distance: 242.9
click at [577, 161] on div at bounding box center [576, 159] width 16 height 40
drag, startPoint x: 594, startPoint y: 162, endPoint x: 671, endPoint y: 169, distance: 76.7
click at [671, 169] on div at bounding box center [636, 159] width 115 height 35
drag, startPoint x: 593, startPoint y: 162, endPoint x: 655, endPoint y: 164, distance: 62.7
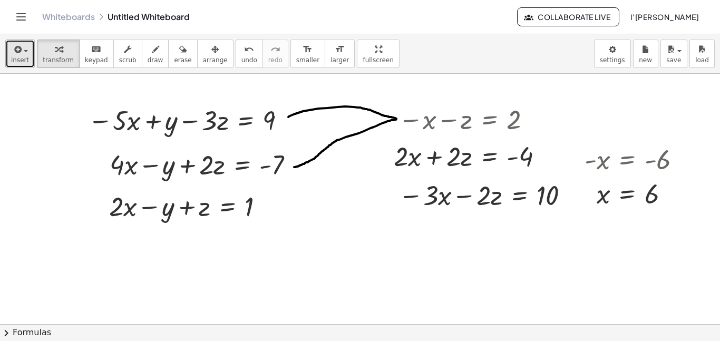
click at [8, 57] on button "insert" at bounding box center [20, 54] width 30 height 28
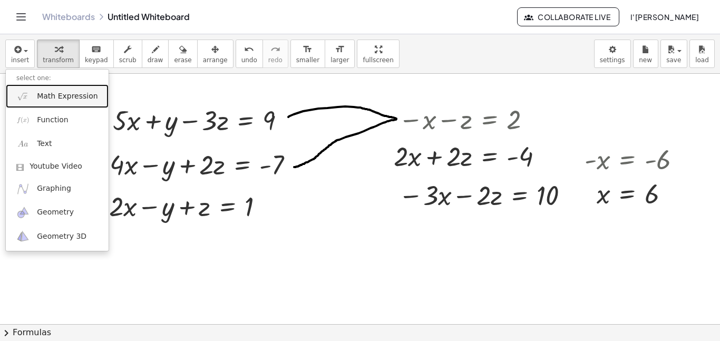
click at [26, 102] on img at bounding box center [22, 96] width 13 height 13
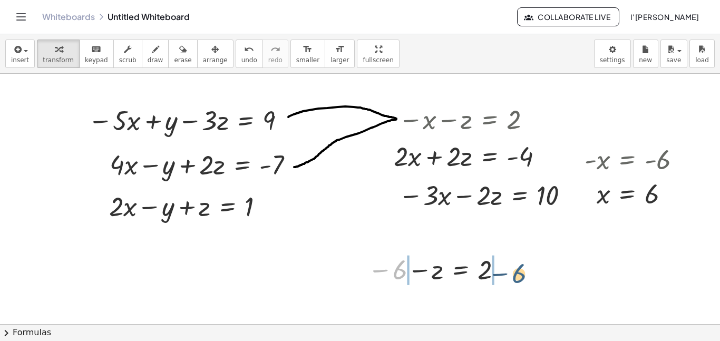
drag, startPoint x: 396, startPoint y: 276, endPoint x: 516, endPoint y: 281, distance: 120.7
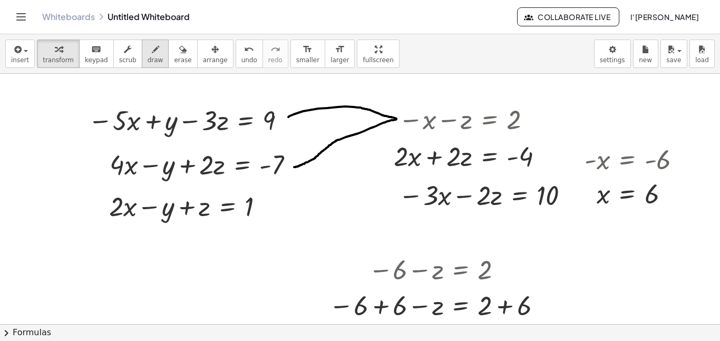
click at [148, 47] on div "button" at bounding box center [156, 49] width 16 height 13
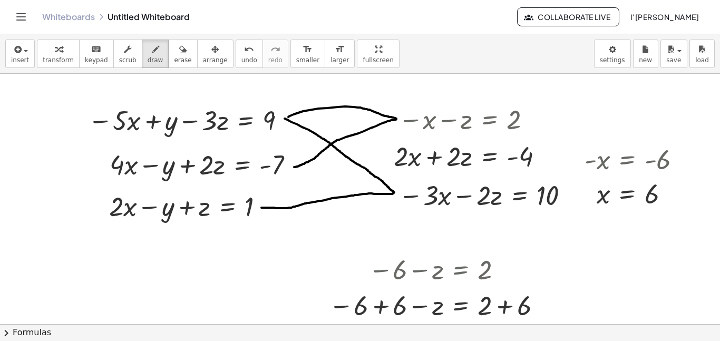
drag, startPoint x: 285, startPoint y: 119, endPoint x: 259, endPoint y: 208, distance: 93.2
click at [259, 208] on div at bounding box center [360, 324] width 720 height 501
drag, startPoint x: 365, startPoint y: 312, endPoint x: 396, endPoint y: 312, distance: 30.6
click at [396, 312] on div at bounding box center [360, 324] width 720 height 501
click at [48, 53] on div "button" at bounding box center [58, 49] width 31 height 13
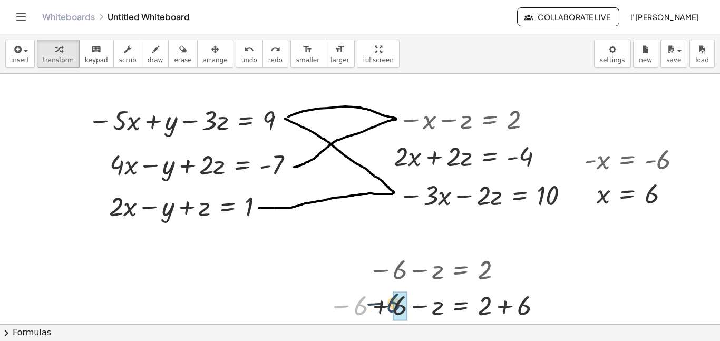
drag, startPoint x: 358, startPoint y: 309, endPoint x: 393, endPoint y: 306, distance: 34.3
drag, startPoint x: 481, startPoint y: 311, endPoint x: 522, endPoint y: 305, distance: 41.6
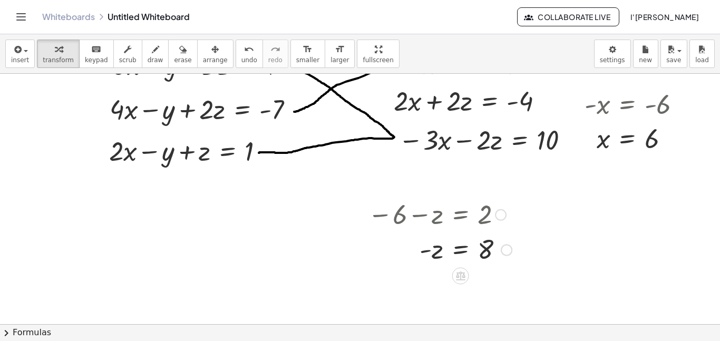
scroll to position [65, 0]
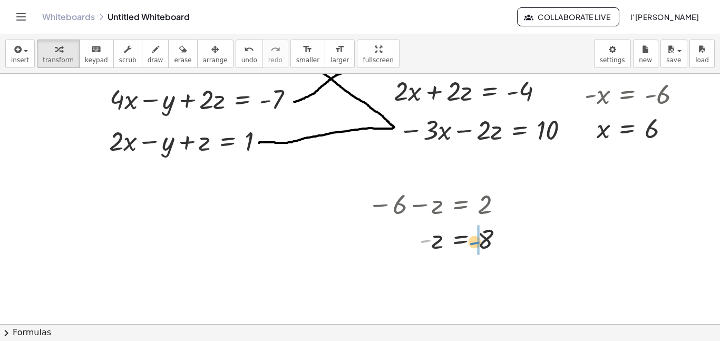
drag, startPoint x: 426, startPoint y: 241, endPoint x: 478, endPoint y: 243, distance: 52.2
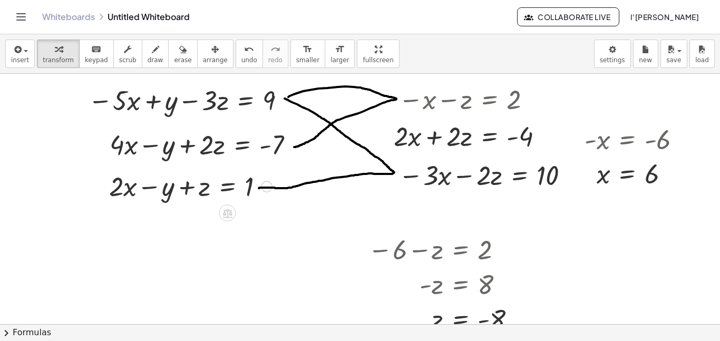
scroll to position [22, 0]
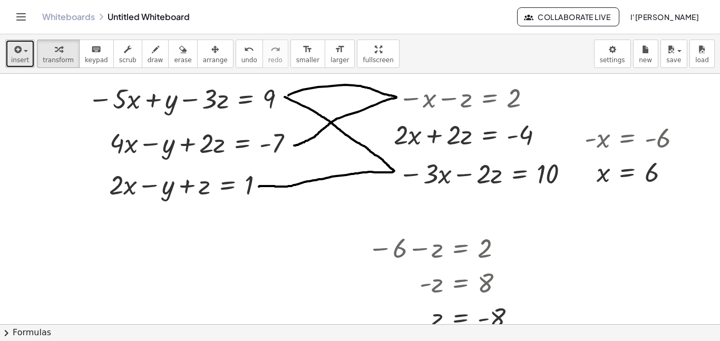
click at [24, 51] on span "button" at bounding box center [26, 51] width 4 height 2
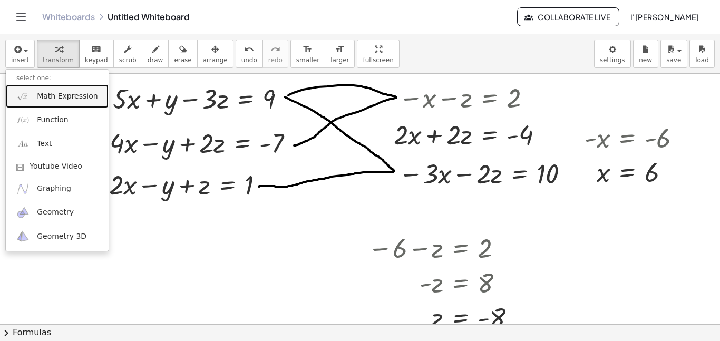
click at [34, 99] on link "Math Expression" at bounding box center [57, 96] width 103 height 24
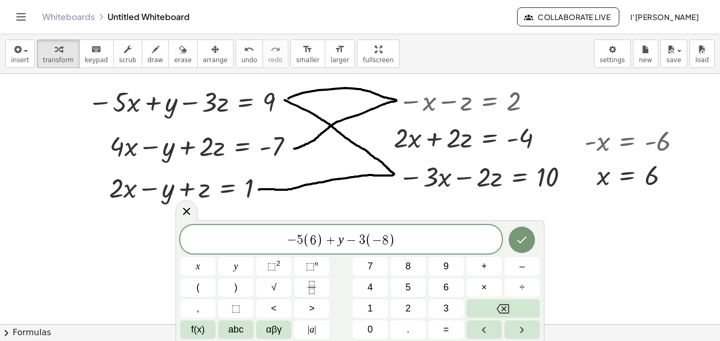
scroll to position [0, 0]
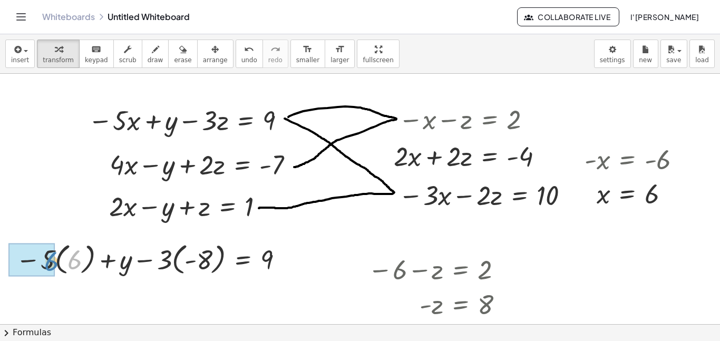
drag, startPoint x: 68, startPoint y: 259, endPoint x: 45, endPoint y: 262, distance: 23.3
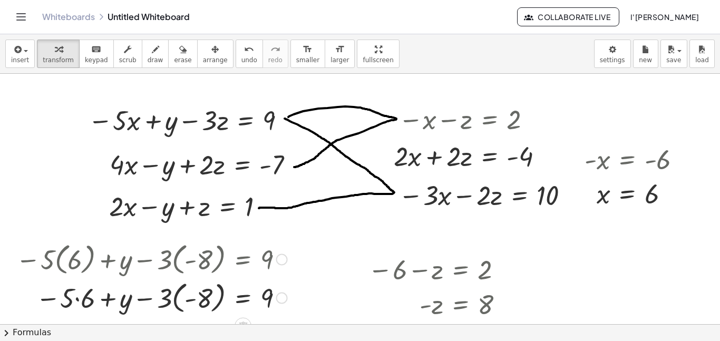
click at [77, 305] on div at bounding box center [152, 297] width 282 height 38
drag, startPoint x: 194, startPoint y: 299, endPoint x: 168, endPoint y: 295, distance: 27.2
click at [168, 295] on div at bounding box center [152, 297] width 282 height 38
click at [178, 302] on div at bounding box center [141, 297] width 301 height 38
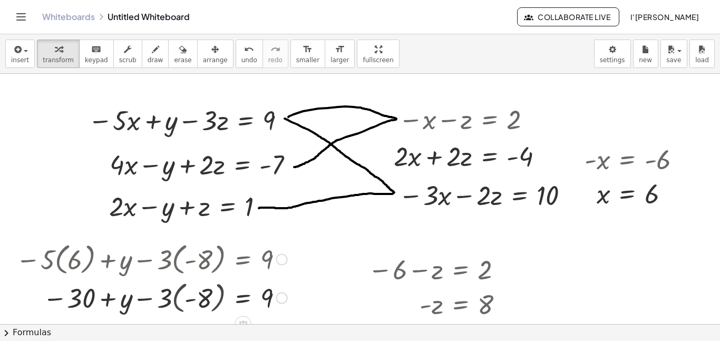
click at [178, 302] on div at bounding box center [152, 297] width 282 height 36
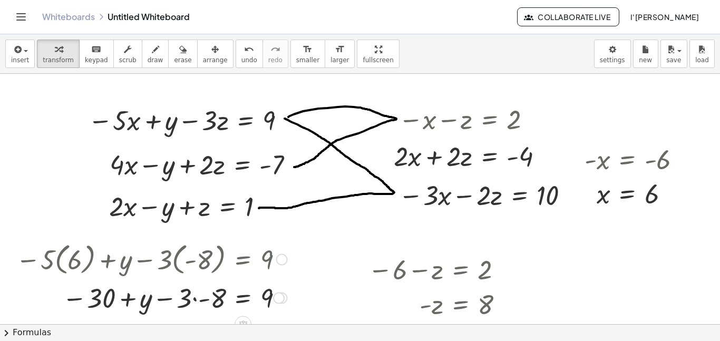
click at [192, 300] on div at bounding box center [152, 297] width 282 height 36
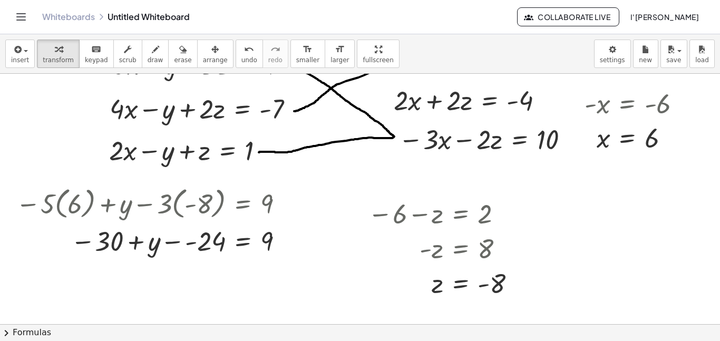
scroll to position [56, 0]
drag, startPoint x: 105, startPoint y: 237, endPoint x: 210, endPoint y: 245, distance: 105.1
click at [184, 242] on div at bounding box center [152, 240] width 282 height 35
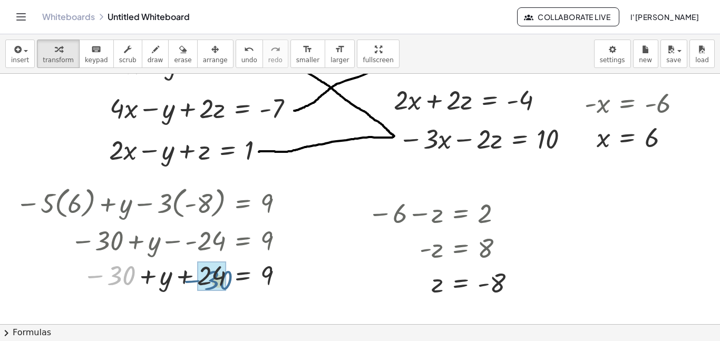
drag, startPoint x: 120, startPoint y: 279, endPoint x: 219, endPoint y: 284, distance: 99.7
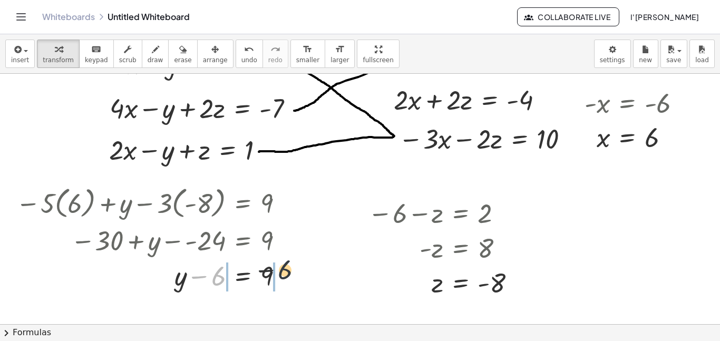
drag, startPoint x: 214, startPoint y: 280, endPoint x: 300, endPoint y: 275, distance: 86.6
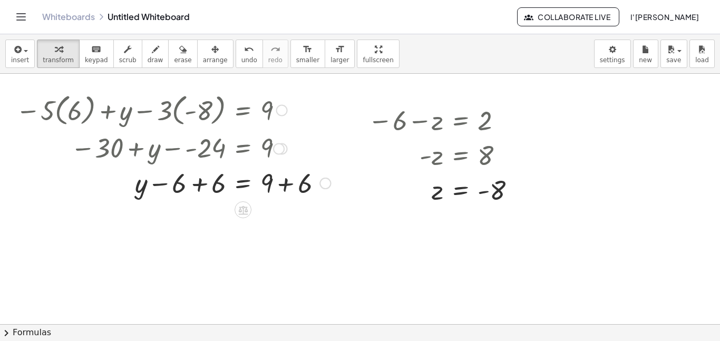
scroll to position [151, 0]
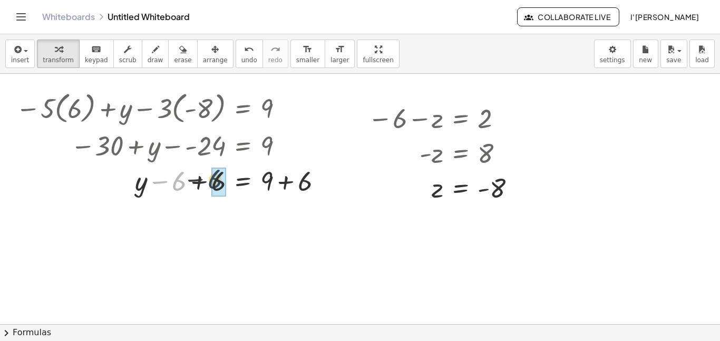
drag, startPoint x: 181, startPoint y: 184, endPoint x: 218, endPoint y: 183, distance: 37.4
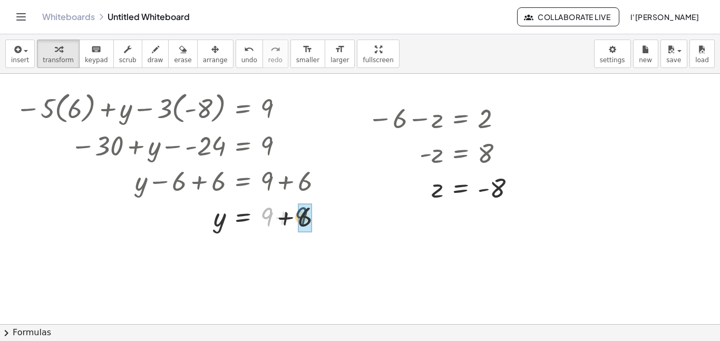
drag, startPoint x: 268, startPoint y: 224, endPoint x: 309, endPoint y: 225, distance: 41.1
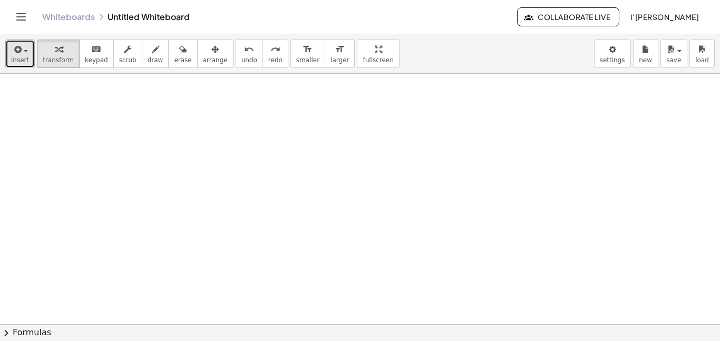
click at [28, 60] on button "insert" at bounding box center [20, 54] width 30 height 28
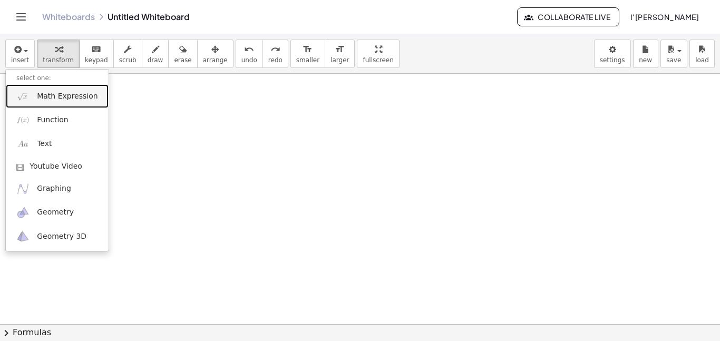
click at [39, 89] on link "Math Expression" at bounding box center [57, 96] width 103 height 24
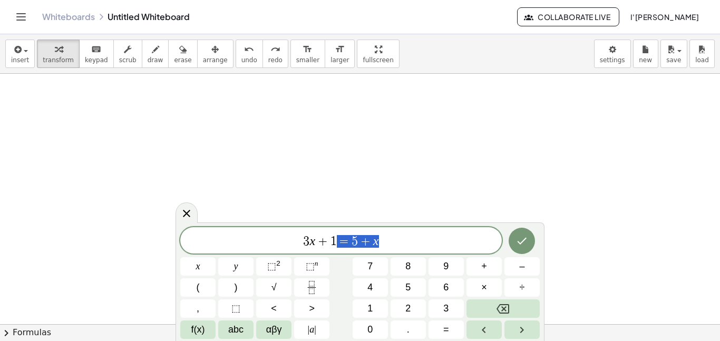
drag, startPoint x: 395, startPoint y: 237, endPoint x: 224, endPoint y: 209, distance: 172.9
click at [224, 209] on body "Graspable Math Activities Whiteboards Classes Account v1.31.1 | Privacy policy …" at bounding box center [360, 170] width 720 height 341
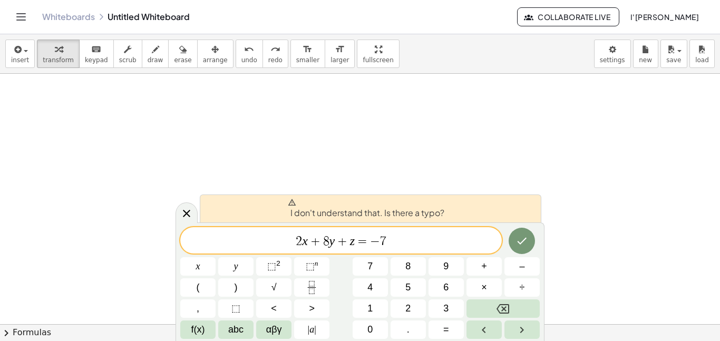
click at [215, 257] on div at bounding box center [197, 266] width 35 height 18
click at [512, 238] on button "Done" at bounding box center [521, 241] width 26 height 26
click at [310, 242] on span "+" at bounding box center [315, 241] width 15 height 13
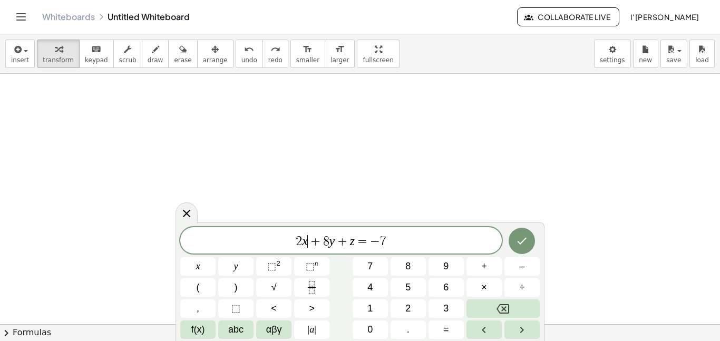
click at [336, 243] on span "+" at bounding box center [342, 241] width 15 height 13
click at [357, 243] on span "=" at bounding box center [362, 241] width 15 height 13
click at [519, 242] on icon "Done" at bounding box center [521, 240] width 13 height 13
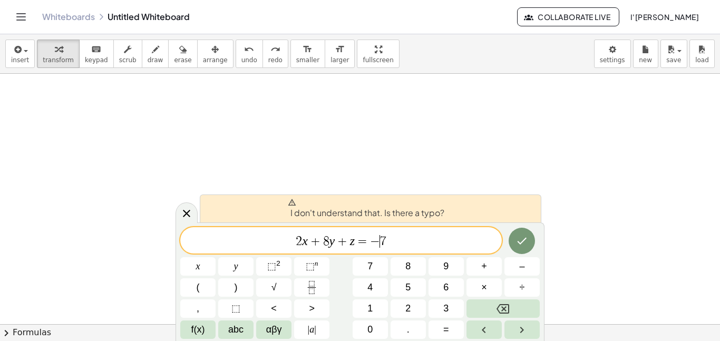
click at [378, 243] on span "−" at bounding box center [375, 241] width 10 height 13
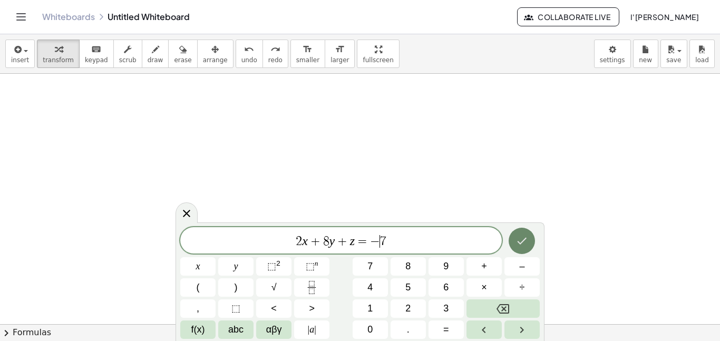
click at [515, 241] on icon "Done" at bounding box center [521, 240] width 13 height 13
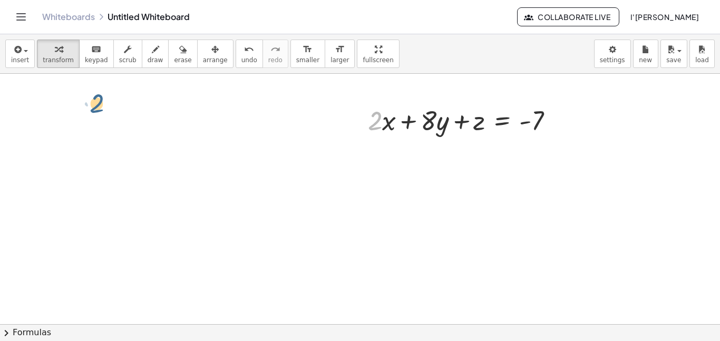
drag, startPoint x: 380, startPoint y: 125, endPoint x: 348, endPoint y: 151, distance: 40.8
click at [348, 151] on div "− · 5 · x + y − · 3 · z = 9 + · 4 · x − y + · 2 · z = - 7 + · 2 · x − y + z = 1…" at bounding box center [360, 173] width 720 height 501
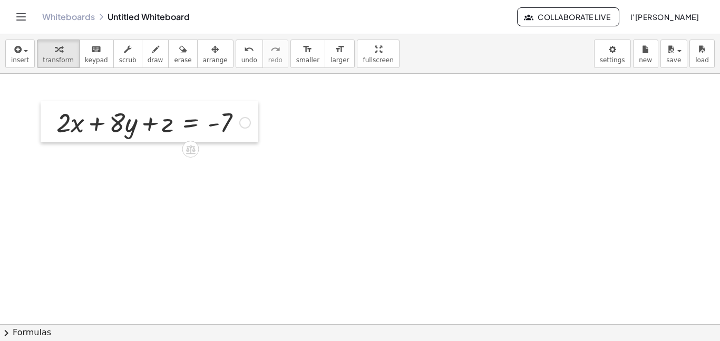
drag, startPoint x: 365, startPoint y: 121, endPoint x: 53, endPoint y: 123, distance: 311.4
click at [53, 123] on div at bounding box center [49, 121] width 16 height 41
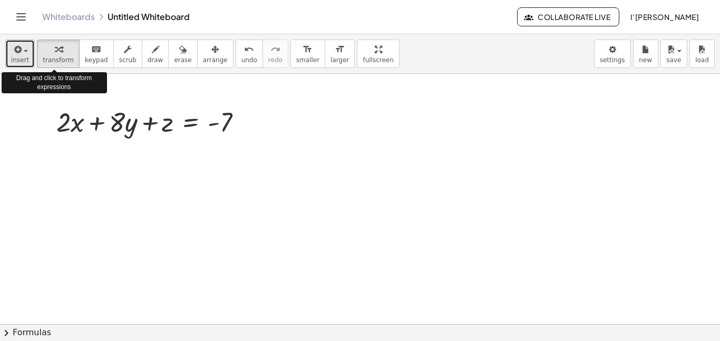
click at [18, 53] on icon "button" at bounding box center [16, 49] width 9 height 13
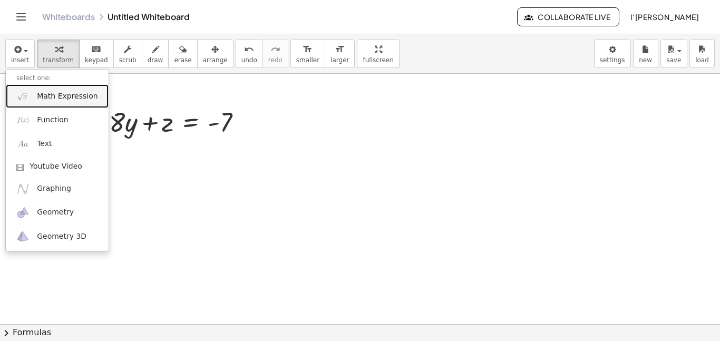
click at [53, 97] on span "Math Expression" at bounding box center [67, 96] width 61 height 11
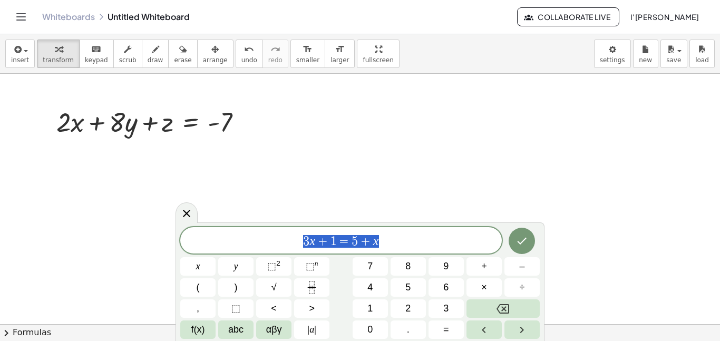
drag, startPoint x: 384, startPoint y: 241, endPoint x: 250, endPoint y: 225, distance: 134.8
click at [250, 225] on div "******** 3 x + 1 = 5 + x x y ⬚ 2 ⬚ n 7 8 9 + – ( ) √ 4 5 6 × ÷ , ⬚ < > 1 2 3 f(…" at bounding box center [359, 281] width 369 height 119
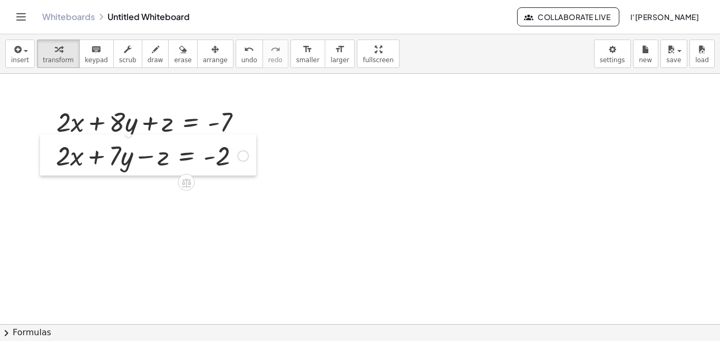
drag, startPoint x: 359, startPoint y: 118, endPoint x: 47, endPoint y: 153, distance: 313.9
click at [47, 153] on div at bounding box center [48, 154] width 16 height 41
click at [22, 47] on span "button" at bounding box center [23, 50] width 2 height 7
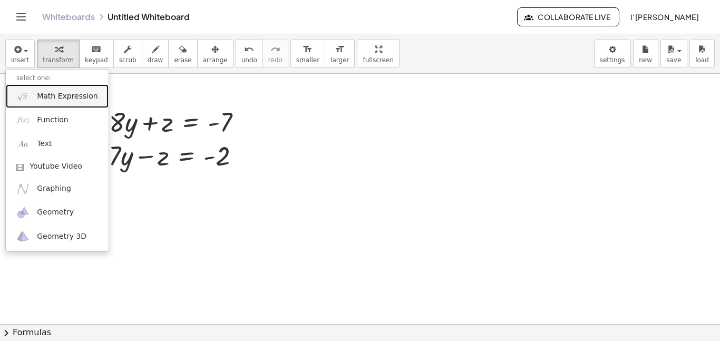
click at [47, 103] on link "Math Expression" at bounding box center [57, 96] width 103 height 24
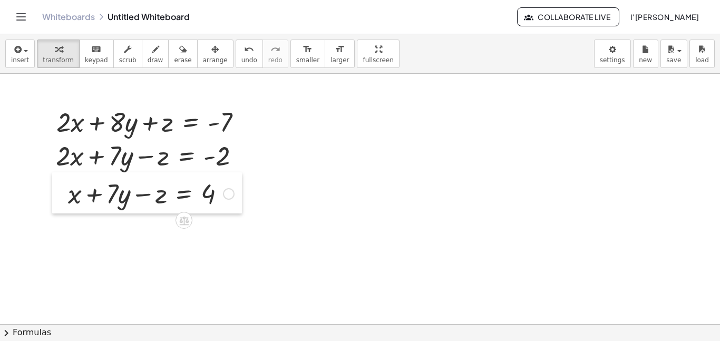
drag, startPoint x: 358, startPoint y: 114, endPoint x: 58, endPoint y: 187, distance: 308.6
click at [58, 187] on div at bounding box center [60, 192] width 16 height 41
click at [12, 54] on icon "button" at bounding box center [16, 49] width 9 height 13
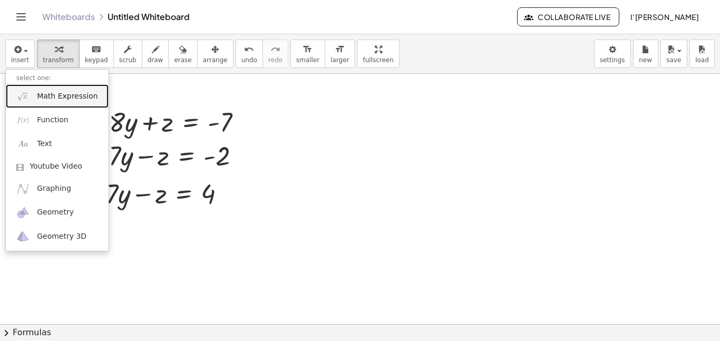
click at [31, 99] on link "Math Expression" at bounding box center [57, 96] width 103 height 24
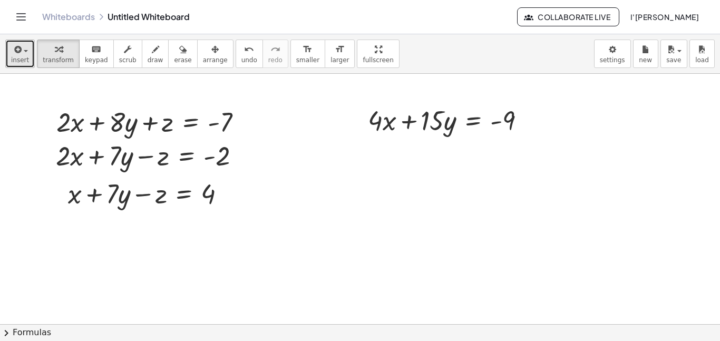
click at [16, 52] on icon "button" at bounding box center [16, 49] width 9 height 13
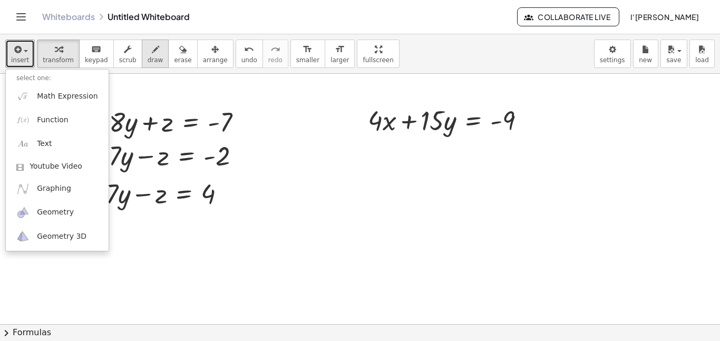
click at [148, 60] on span "draw" at bounding box center [156, 59] width 16 height 7
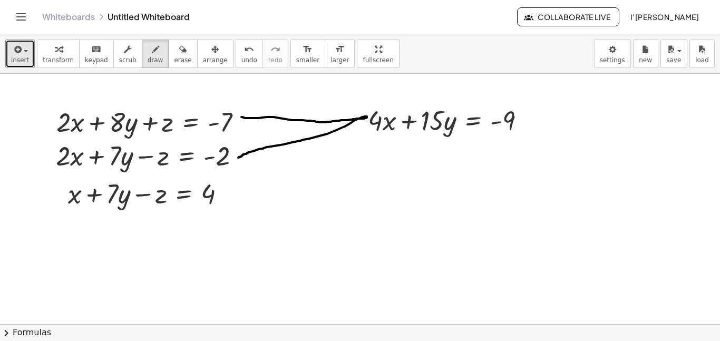
drag, startPoint x: 241, startPoint y: 117, endPoint x: 238, endPoint y: 158, distance: 40.7
click at [238, 158] on div at bounding box center [360, 173] width 720 height 501
click at [15, 52] on icon "button" at bounding box center [16, 49] width 9 height 13
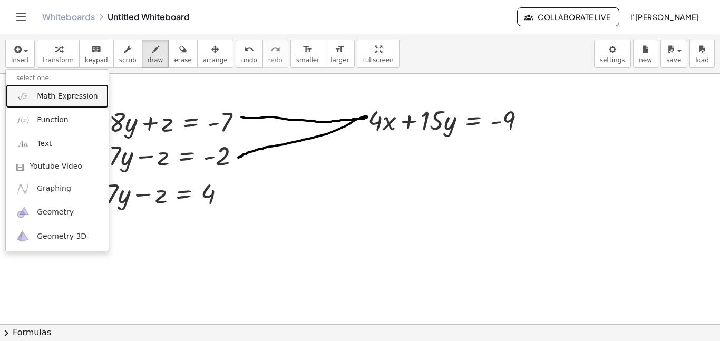
click at [33, 99] on link "Math Expression" at bounding box center [57, 96] width 103 height 24
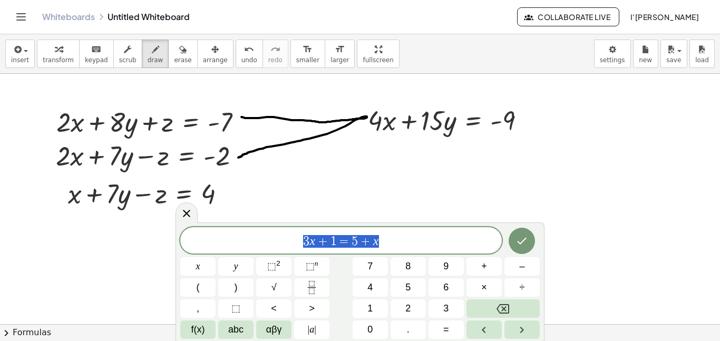
drag, startPoint x: 384, startPoint y: 241, endPoint x: 203, endPoint y: 251, distance: 181.0
click at [203, 251] on div "******** 3 x + 1 = 5 + x" at bounding box center [340, 240] width 321 height 26
click at [521, 237] on icon "Done" at bounding box center [521, 240] width 13 height 13
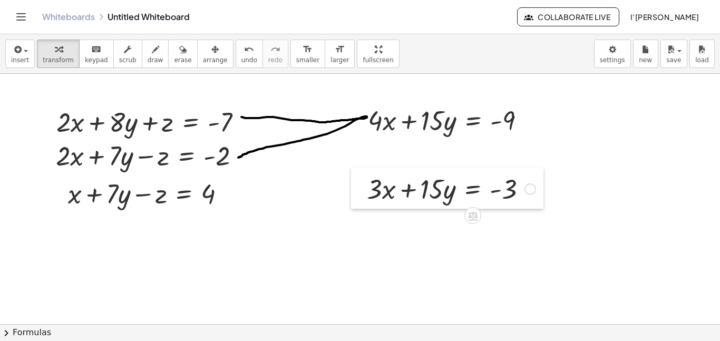
drag, startPoint x: 339, startPoint y: 193, endPoint x: 361, endPoint y: 187, distance: 23.0
click at [361, 187] on div at bounding box center [359, 188] width 16 height 41
click at [131, 54] on button "scrub" at bounding box center [127, 54] width 29 height 28
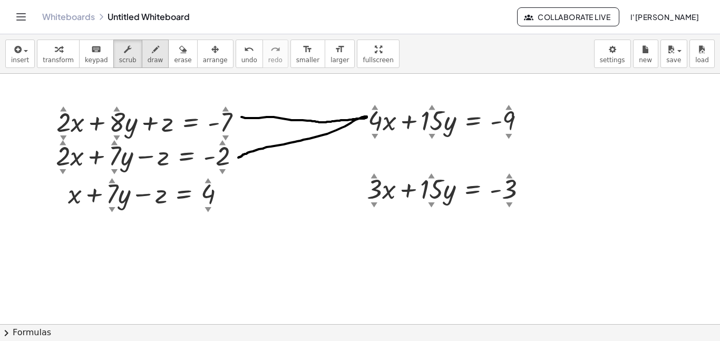
click at [148, 56] on span "draw" at bounding box center [156, 59] width 16 height 7
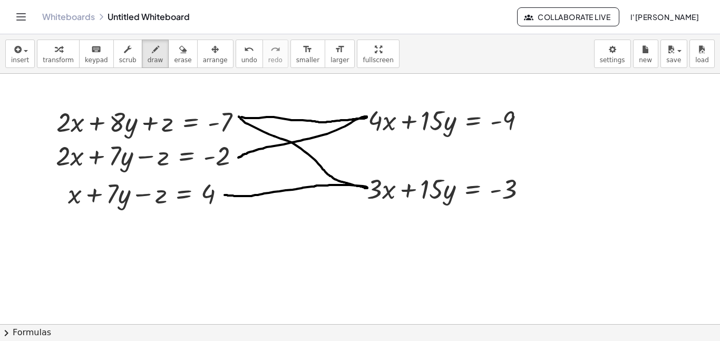
drag, startPoint x: 239, startPoint y: 116, endPoint x: 224, endPoint y: 195, distance: 79.9
click at [224, 195] on div at bounding box center [360, 173] width 720 height 501
click at [50, 56] on span "transform" at bounding box center [58, 59] width 31 height 7
click at [474, 151] on icon at bounding box center [472, 147] width 9 height 9
click at [470, 150] on span "×" at bounding box center [473, 147] width 6 height 15
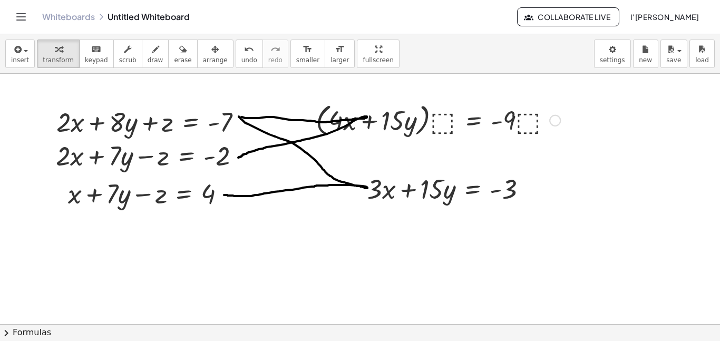
click at [438, 124] on div at bounding box center [437, 120] width 255 height 40
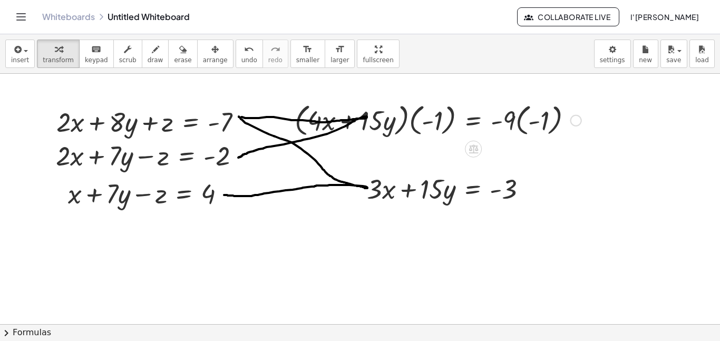
click at [411, 125] on div at bounding box center [437, 120] width 297 height 40
click at [411, 125] on div at bounding box center [447, 120] width 277 height 40
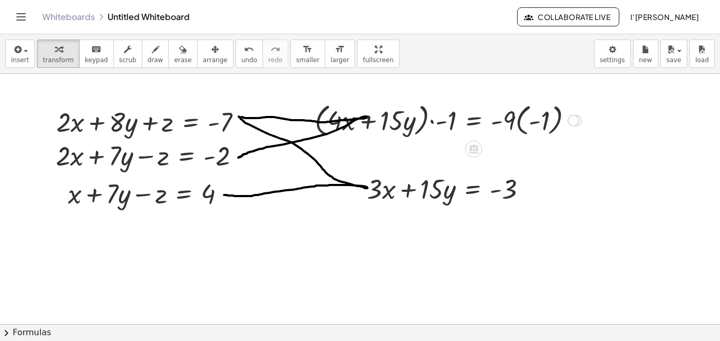
click at [425, 122] on div at bounding box center [447, 120] width 277 height 40
click at [433, 122] on div at bounding box center [447, 120] width 277 height 40
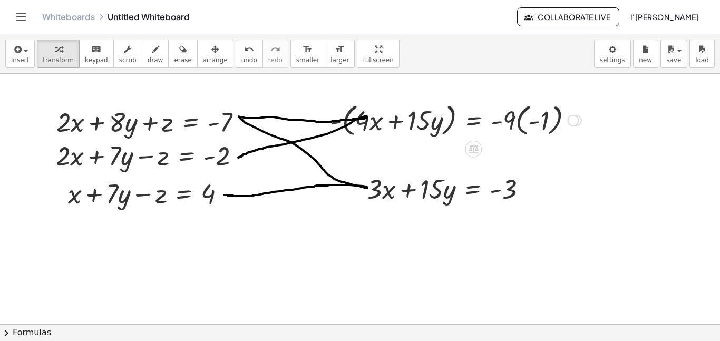
click at [349, 126] on div at bounding box center [456, 120] width 262 height 40
click at [523, 121] on div at bounding box center [460, 119] width 244 height 38
click at [523, 121] on div at bounding box center [450, 120] width 224 height 36
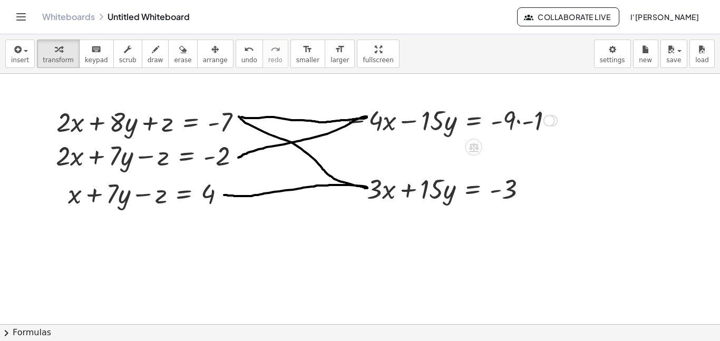
click at [517, 122] on div at bounding box center [450, 120] width 224 height 36
click at [474, 121] on div "· 4 · x · 15 · y = - 9 · · − - 1 − 9" at bounding box center [474, 121] width 0 height 0
drag, startPoint x: 432, startPoint y: 125, endPoint x: 431, endPoint y: 194, distance: 68.5
click at [7, 44] on button "insert" at bounding box center [20, 54] width 30 height 28
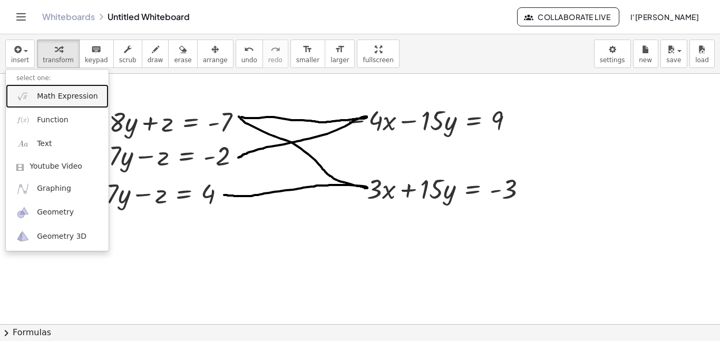
click at [26, 93] on img at bounding box center [22, 96] width 13 height 13
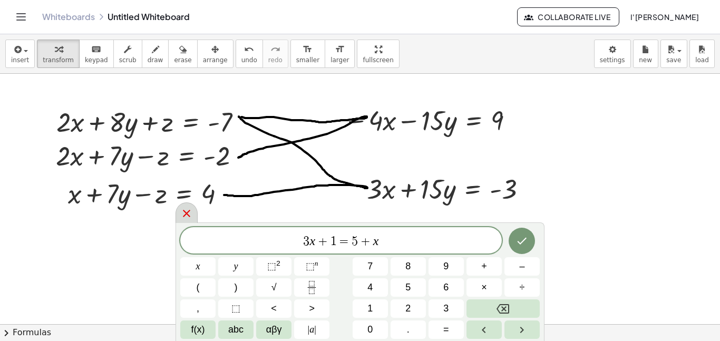
click at [188, 216] on icon at bounding box center [186, 213] width 13 height 13
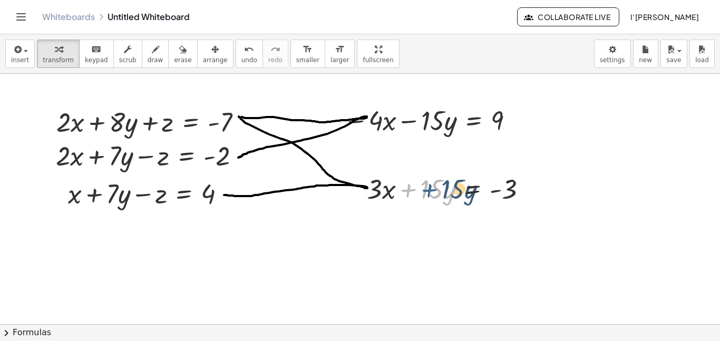
drag, startPoint x: 398, startPoint y: 188, endPoint x: 420, endPoint y: 188, distance: 22.1
click at [420, 188] on div at bounding box center [450, 188] width 179 height 36
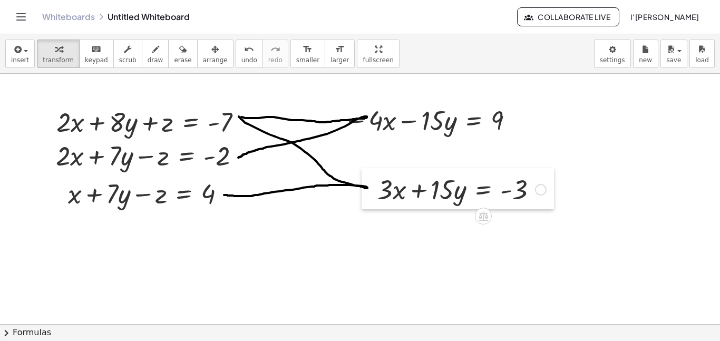
drag, startPoint x: 356, startPoint y: 188, endPoint x: 368, endPoint y: 189, distance: 12.7
click at [368, 189] on div at bounding box center [369, 188] width 16 height 41
drag, startPoint x: 354, startPoint y: 128, endPoint x: 361, endPoint y: 129, distance: 6.9
click at [361, 129] on div at bounding box center [430, 120] width 184 height 36
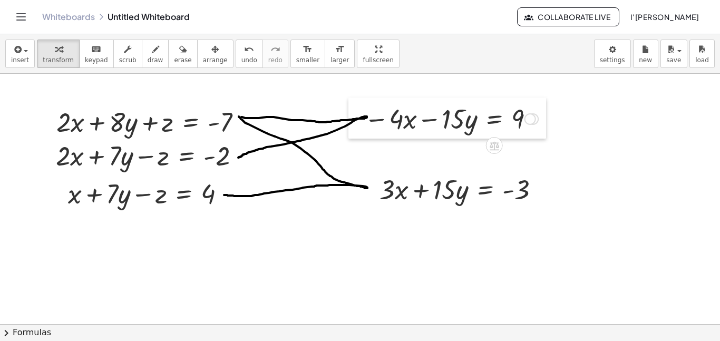
drag, startPoint x: 342, startPoint y: 118, endPoint x: 363, endPoint y: 117, distance: 20.6
click at [363, 117] on div at bounding box center [356, 117] width 16 height 41
click at [7, 55] on button "insert" at bounding box center [20, 54] width 30 height 28
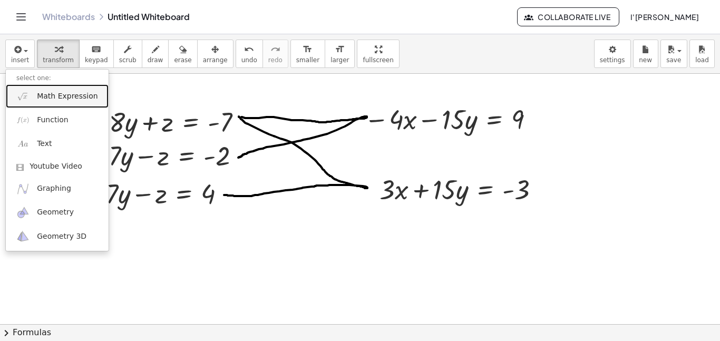
click at [56, 96] on span "Math Expression" at bounding box center [67, 96] width 61 height 11
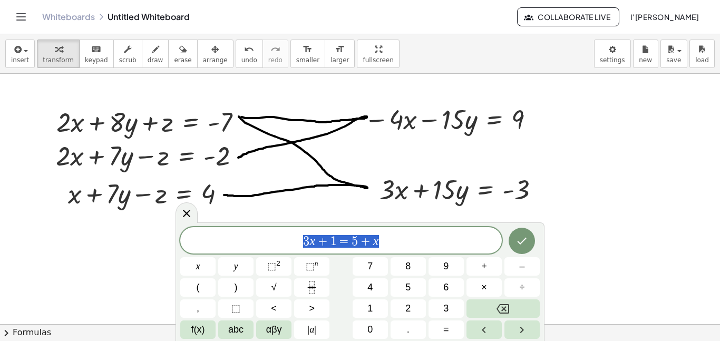
drag, startPoint x: 428, startPoint y: 242, endPoint x: 266, endPoint y: 239, distance: 161.8
click at [266, 239] on span "3 x + 1 = 5 + x" at bounding box center [340, 241] width 321 height 15
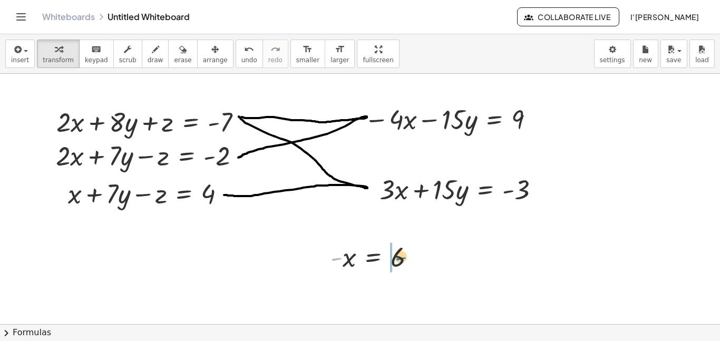
drag, startPoint x: 337, startPoint y: 259, endPoint x: 401, endPoint y: 259, distance: 64.3
click at [401, 259] on div at bounding box center [376, 256] width 103 height 35
drag, startPoint x: 349, startPoint y: 290, endPoint x: 365, endPoint y: 266, distance: 29.4
click at [373, 258] on div "- x = 6 x x = 6 -" at bounding box center [373, 258] width 0 height 0
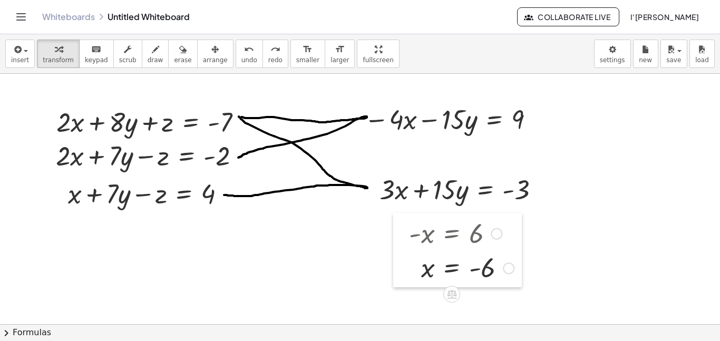
drag, startPoint x: 319, startPoint y: 295, endPoint x: 413, endPoint y: 268, distance: 97.4
click at [409, 268] on div at bounding box center [401, 250] width 16 height 74
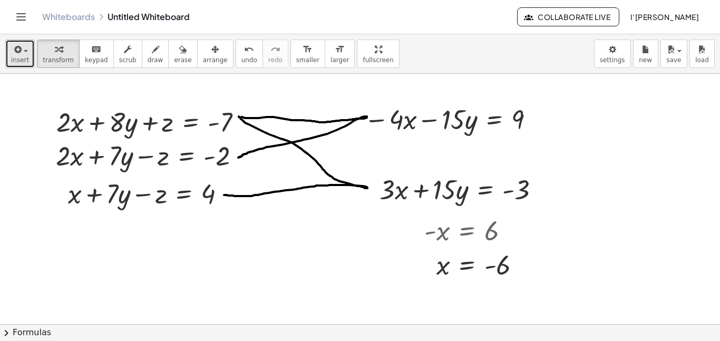
click at [12, 44] on icon "button" at bounding box center [16, 49] width 9 height 13
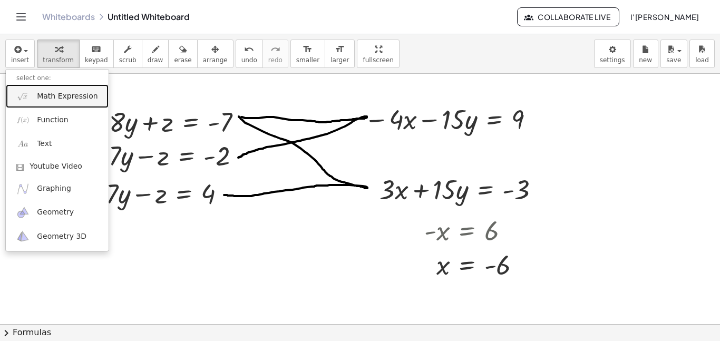
click at [25, 97] on img at bounding box center [22, 96] width 13 height 13
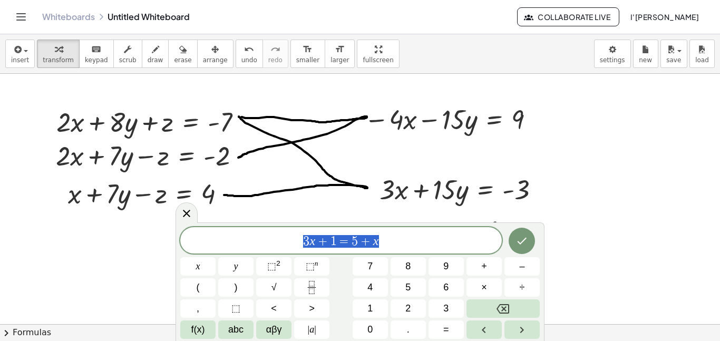
drag, startPoint x: 396, startPoint y: 238, endPoint x: 241, endPoint y: 242, distance: 154.9
click at [241, 242] on span "3 x + 1 = 5 + x" at bounding box center [340, 241] width 321 height 15
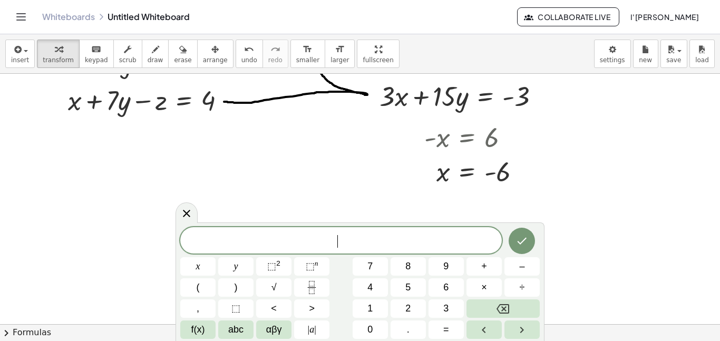
scroll to position [239, 0]
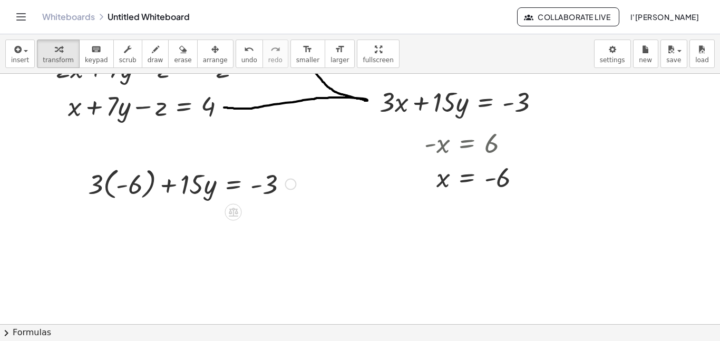
click at [134, 190] on div at bounding box center [192, 183] width 218 height 38
click at [134, 190] on div at bounding box center [201, 183] width 199 height 36
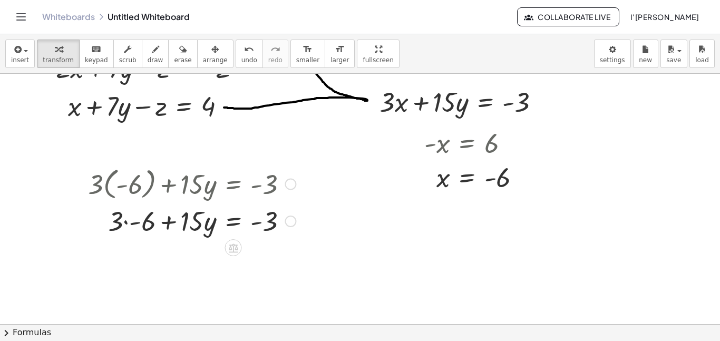
click at [127, 187] on div at bounding box center [192, 183] width 218 height 38
click at [125, 224] on div at bounding box center [192, 220] width 218 height 36
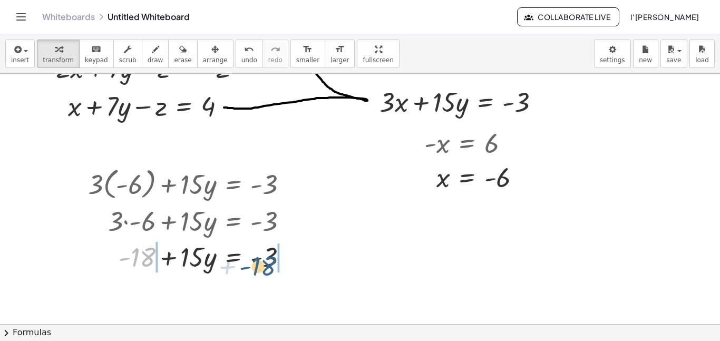
drag, startPoint x: 138, startPoint y: 257, endPoint x: 267, endPoint y: 266, distance: 129.4
click at [267, 266] on div at bounding box center [192, 256] width 218 height 36
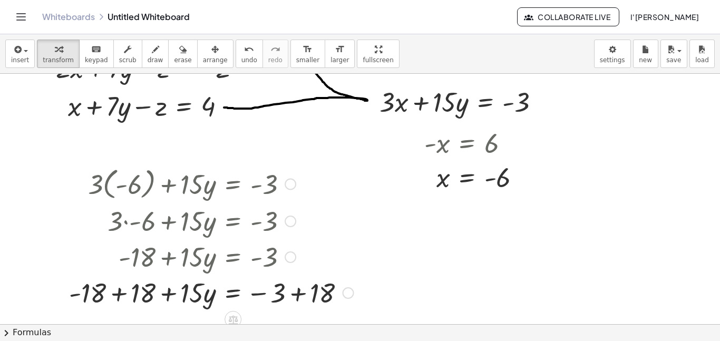
click at [124, 291] on div at bounding box center [211, 292] width 295 height 36
click at [295, 298] on div at bounding box center [221, 292] width 276 height 36
click at [295, 298] on div at bounding box center [192, 292] width 218 height 36
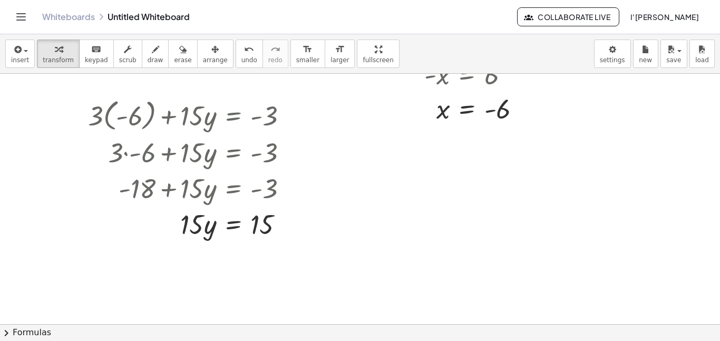
scroll to position [308, 0]
drag, startPoint x: 188, startPoint y: 225, endPoint x: 272, endPoint y: 244, distance: 86.5
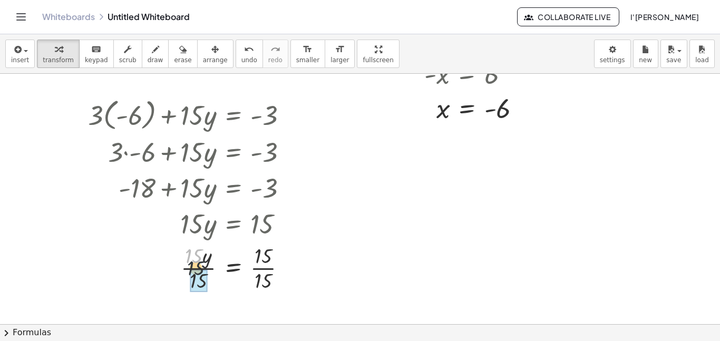
drag, startPoint x: 192, startPoint y: 258, endPoint x: 195, endPoint y: 279, distance: 21.3
drag, startPoint x: 261, startPoint y: 262, endPoint x: 264, endPoint y: 281, distance: 19.7
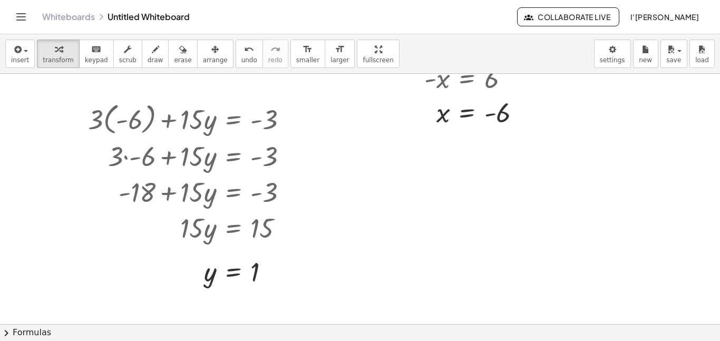
scroll to position [299, 0]
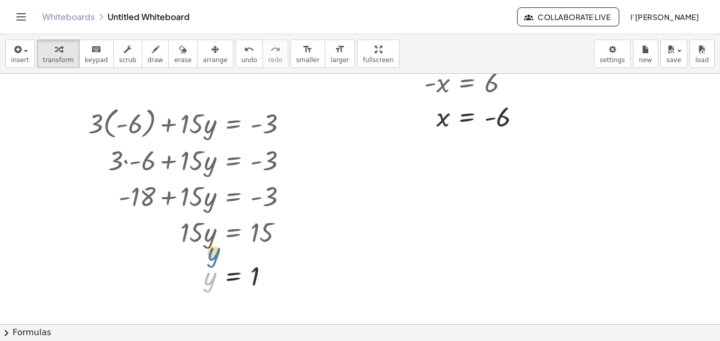
drag, startPoint x: 209, startPoint y: 285, endPoint x: 211, endPoint y: 277, distance: 8.3
click at [211, 277] on div at bounding box center [192, 275] width 218 height 35
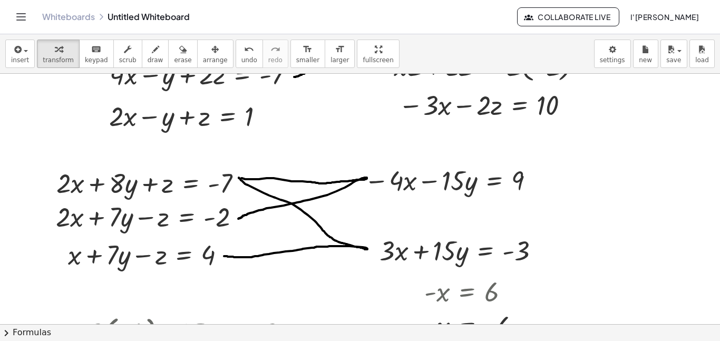
scroll to position [0, 0]
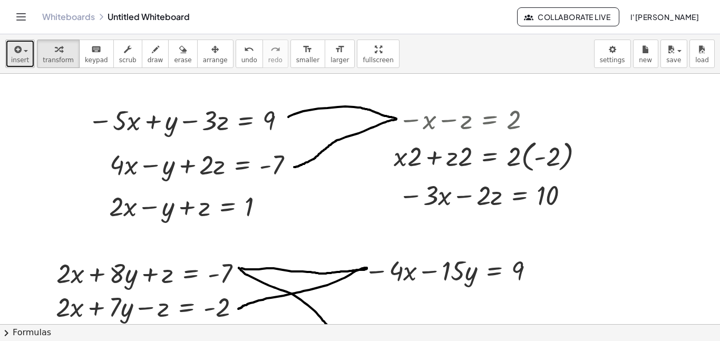
click at [8, 55] on button "insert" at bounding box center [20, 54] width 30 height 28
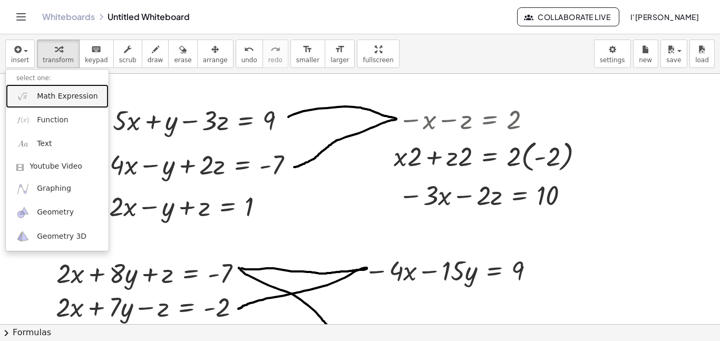
click at [28, 96] on img at bounding box center [22, 96] width 13 height 13
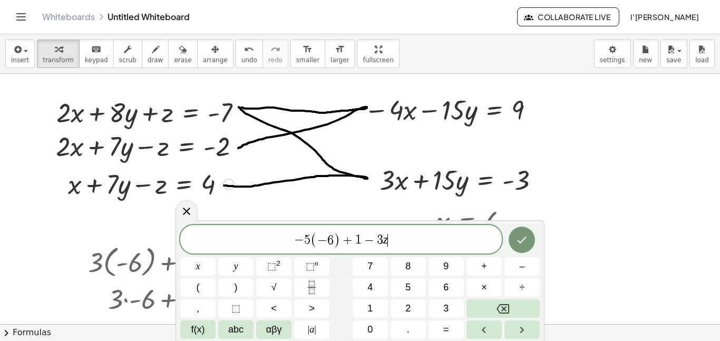
scroll to position [157, 0]
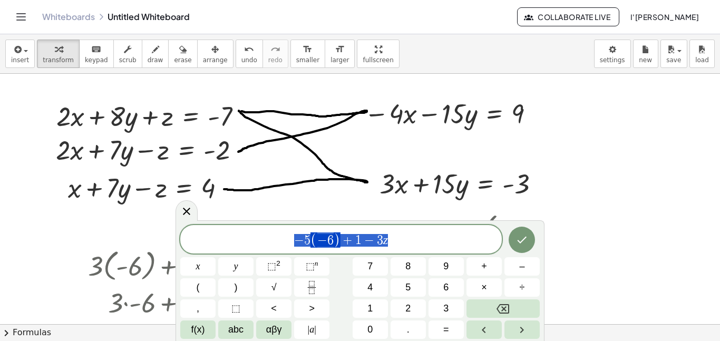
drag, startPoint x: 396, startPoint y: 242, endPoint x: 193, endPoint y: 245, distance: 202.3
click at [193, 245] on span "− 5 ( − 6 ) + 1 − 3 z" at bounding box center [340, 239] width 321 height 17
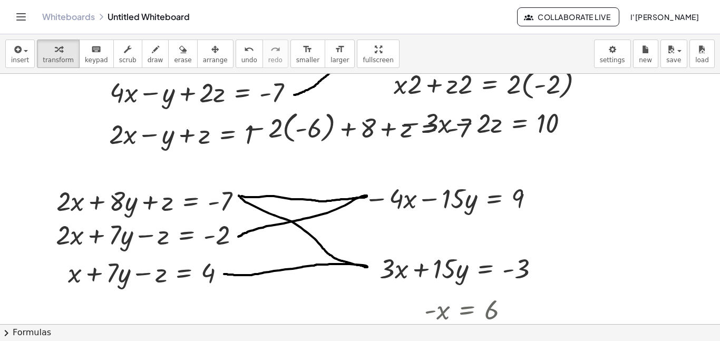
scroll to position [0, 0]
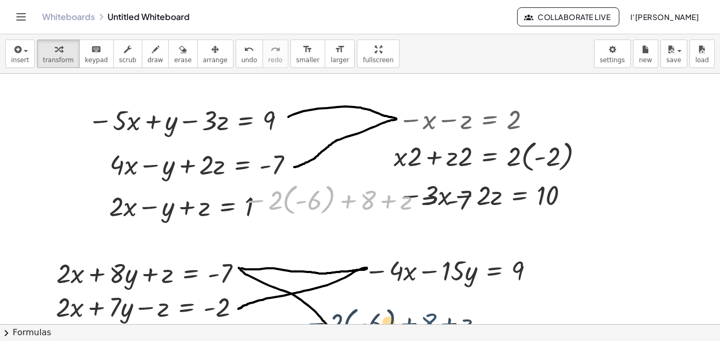
drag, startPoint x: 372, startPoint y: 199, endPoint x: 431, endPoint y: 315, distance: 129.6
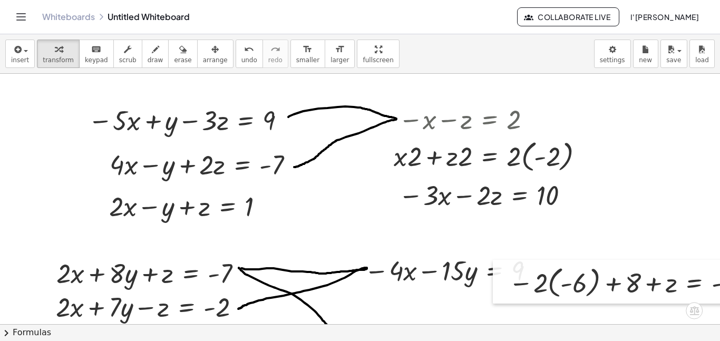
drag, startPoint x: 237, startPoint y: 203, endPoint x: 506, endPoint y: 287, distance: 282.3
click at [506, 287] on div at bounding box center [501, 282] width 16 height 44
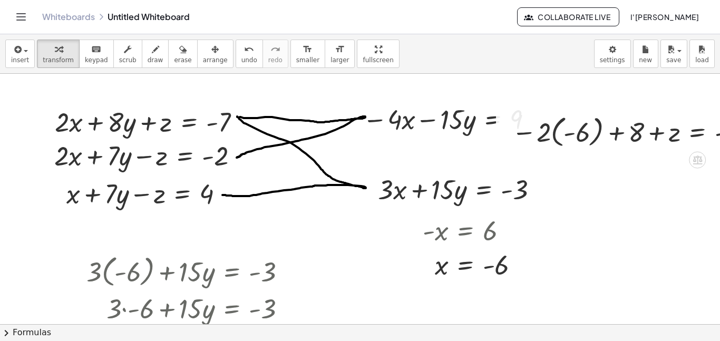
scroll to position [151, 2]
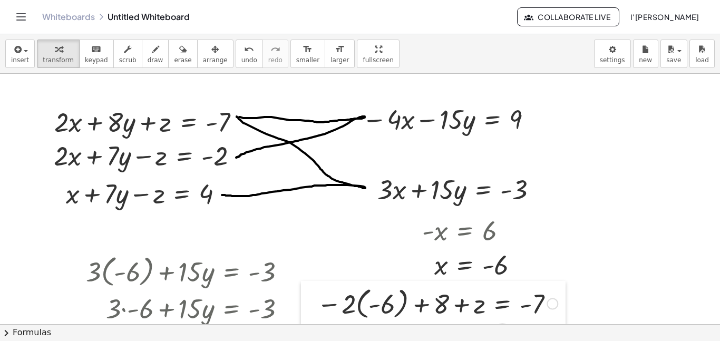
drag, startPoint x: 506, startPoint y: 134, endPoint x: 311, endPoint y: 306, distance: 259.4
click at [311, 306] on div at bounding box center [309, 303] width 16 height 44
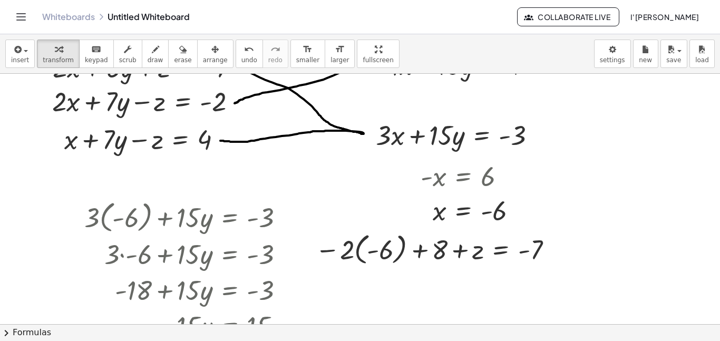
scroll to position [197, 4]
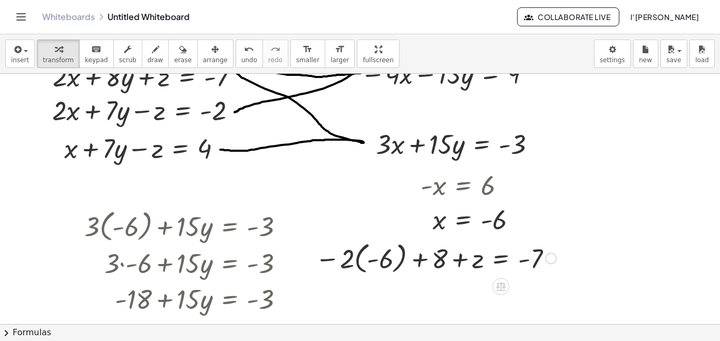
click at [355, 260] on div at bounding box center [435, 257] width 251 height 38
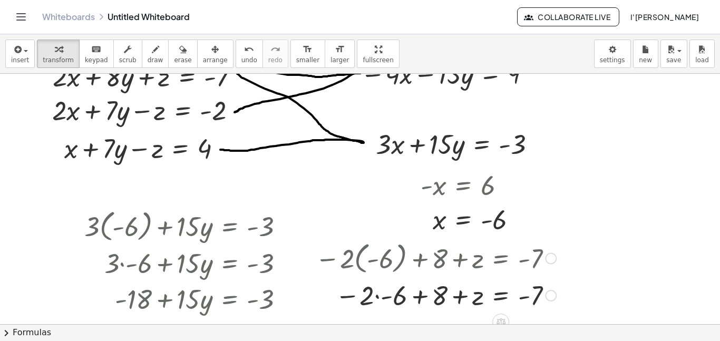
click at [375, 266] on div at bounding box center [435, 257] width 251 height 38
click at [375, 298] on div at bounding box center [435, 295] width 251 height 36
click at [375, 298] on div at bounding box center [435, 294] width 251 height 35
click at [379, 299] on div at bounding box center [435, 294] width 251 height 35
click at [379, 299] on div at bounding box center [438, 295] width 256 height 36
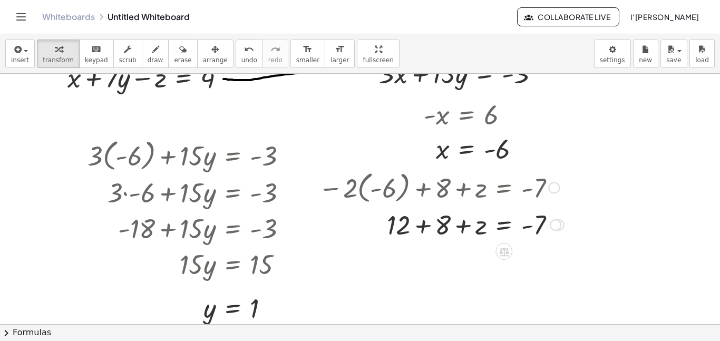
scroll to position [277, 0]
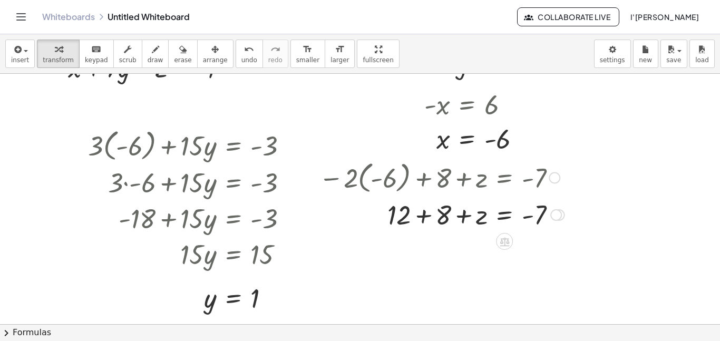
click at [421, 218] on div at bounding box center [441, 214] width 256 height 36
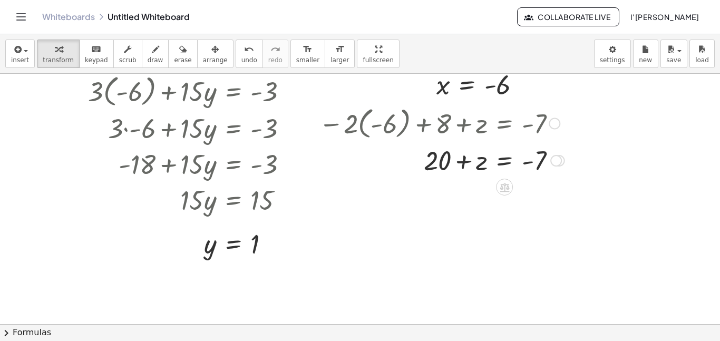
scroll to position [333, 0]
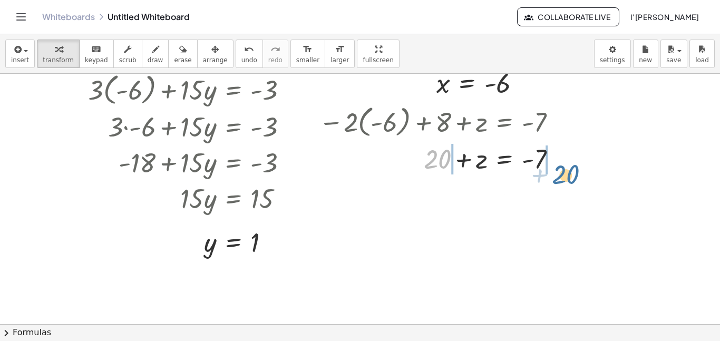
drag, startPoint x: 437, startPoint y: 152, endPoint x: 566, endPoint y: 164, distance: 130.2
click at [566, 164] on div at bounding box center [441, 158] width 256 height 36
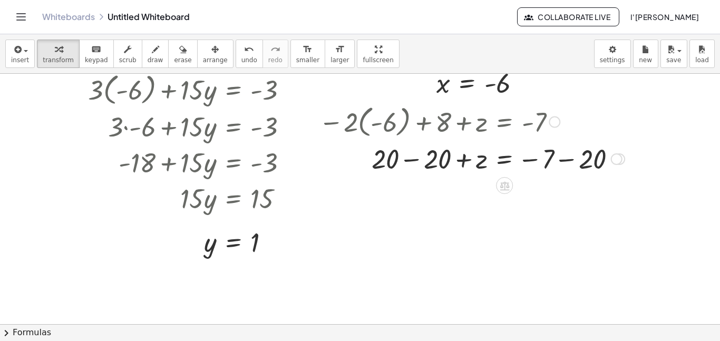
click at [413, 160] on div at bounding box center [471, 158] width 316 height 36
click at [564, 162] on div at bounding box center [471, 158] width 316 height 35
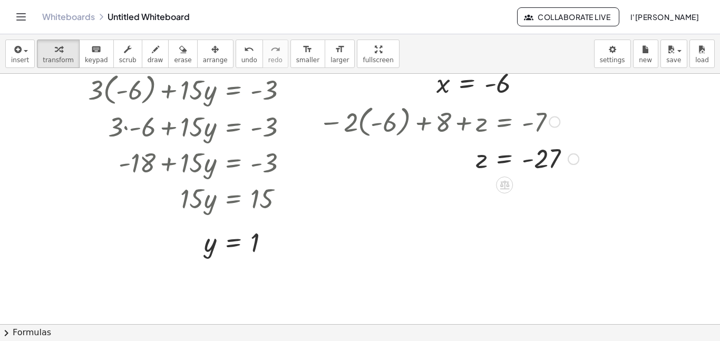
click at [528, 161] on div at bounding box center [448, 158] width 270 height 35
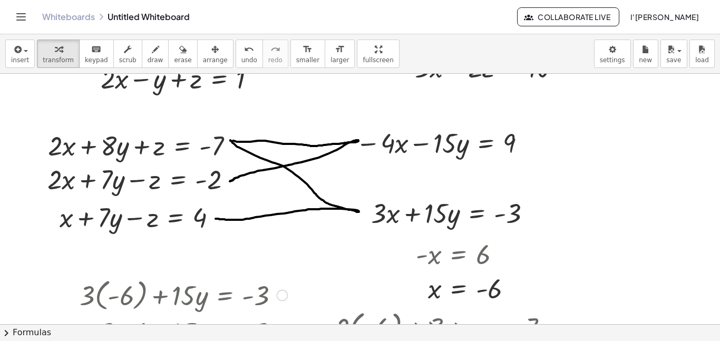
scroll to position [127, 9]
drag, startPoint x: 519, startPoint y: 144, endPoint x: 477, endPoint y: 7, distance: 143.2
click at [477, 7] on div "Graspable Math Activities Whiteboards Classes Account v1.31.1 | Privacy policy …" at bounding box center [360, 170] width 720 height 341
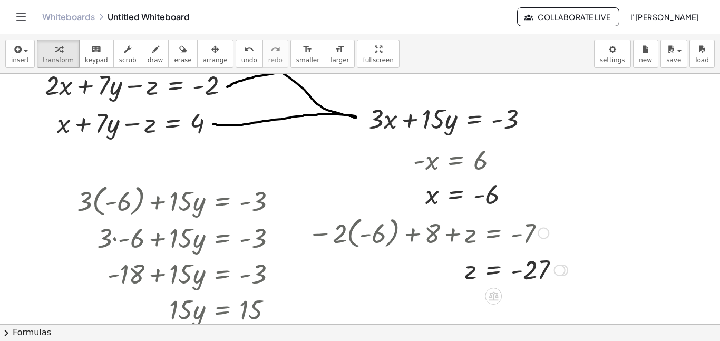
scroll to position [221, 9]
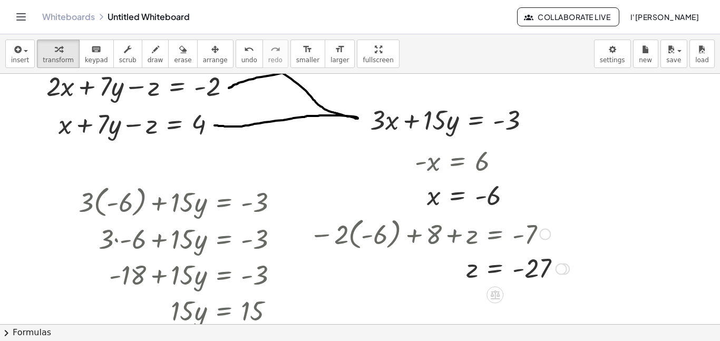
click at [560, 271] on div at bounding box center [561, 269] width 12 height 12
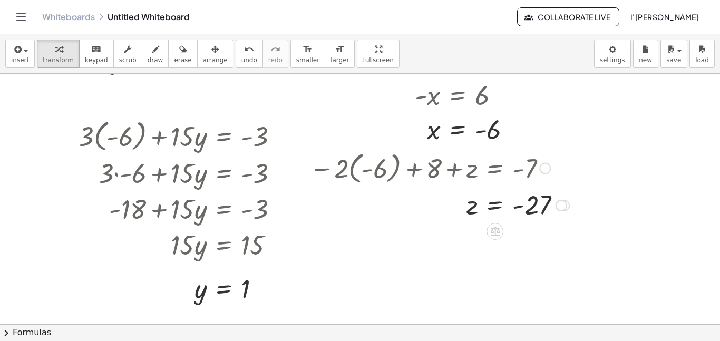
scroll to position [293, 9]
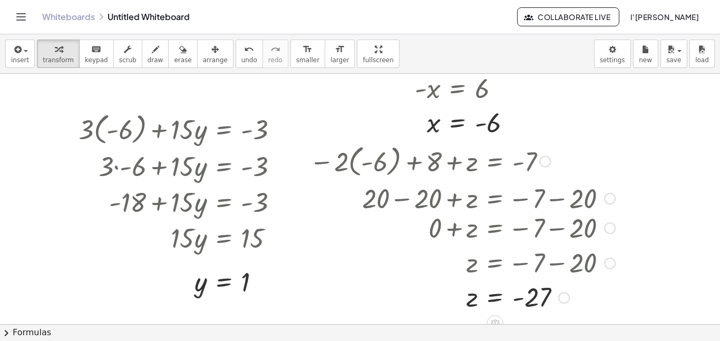
drag, startPoint x: 557, startPoint y: 198, endPoint x: 557, endPoint y: 311, distance: 113.8
click at [495, 298] on div "= - z 27" at bounding box center [495, 298] width 0 height 0
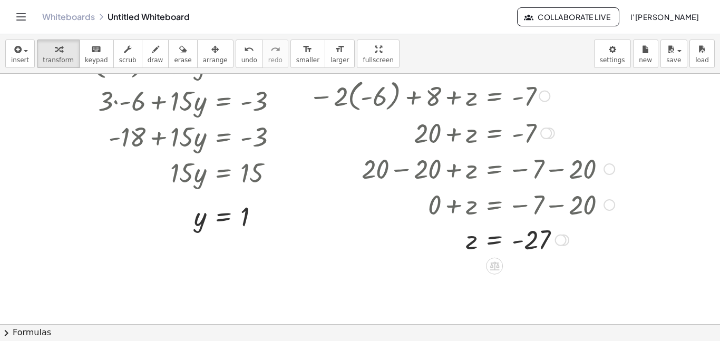
scroll to position [359, 10]
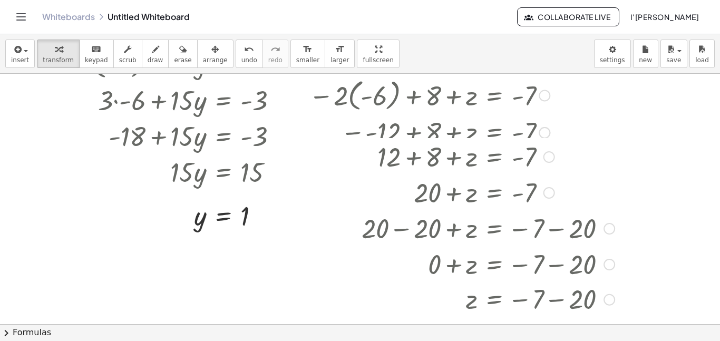
drag, startPoint x: 562, startPoint y: 239, endPoint x: 571, endPoint y: 340, distance: 101.5
click at [571, 340] on div "insert select one: Math Expression Function Text Youtube Video Graphing Geometr…" at bounding box center [360, 187] width 720 height 307
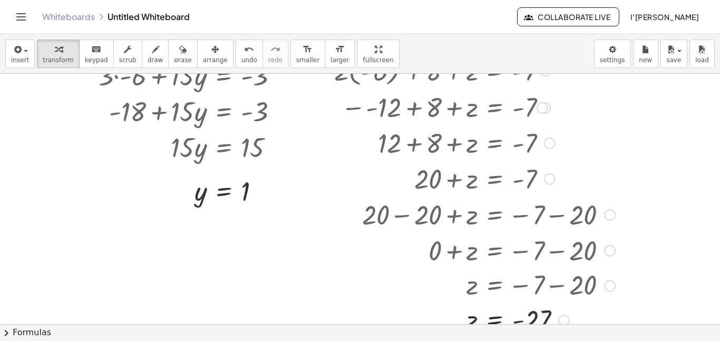
scroll to position [387, 9]
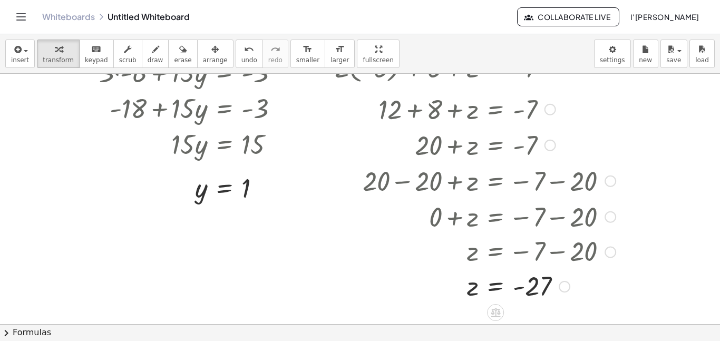
drag, startPoint x: 549, startPoint y: 141, endPoint x: 544, endPoint y: 107, distance: 34.1
click at [544, 107] on div at bounding box center [550, 110] width 12 height 12
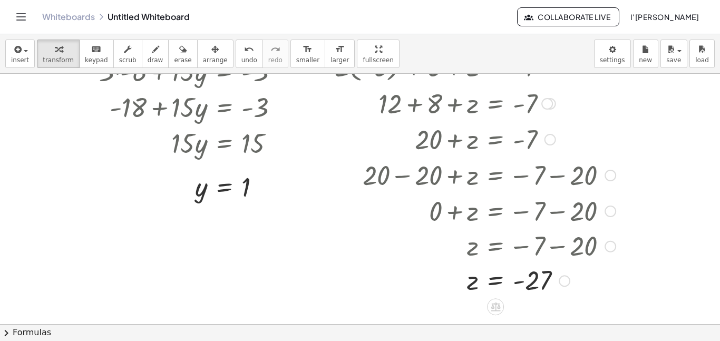
scroll to position [388, 9]
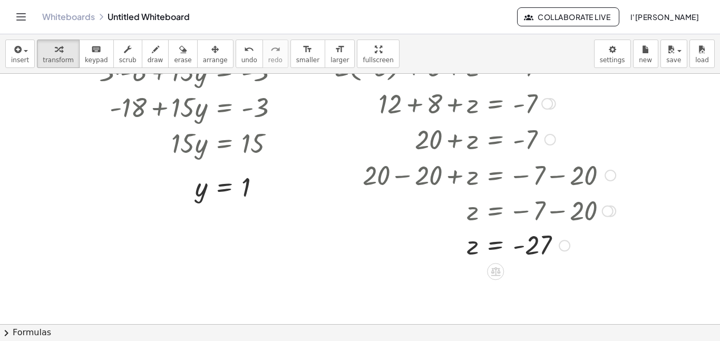
drag, startPoint x: 612, startPoint y: 247, endPoint x: 605, endPoint y: 209, distance: 38.6
click at [495, 211] on div "z = − 7 − 20" at bounding box center [495, 211] width 0 height 0
drag, startPoint x: 561, startPoint y: 247, endPoint x: 546, endPoint y: 211, distance: 38.7
click at [495, 211] on div "= - z 27" at bounding box center [495, 211] width 0 height 0
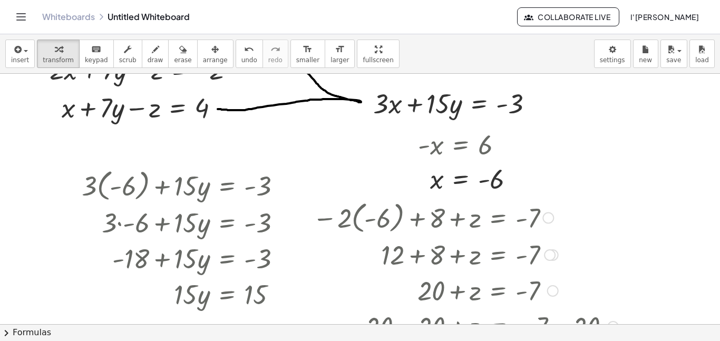
scroll to position [241, 7]
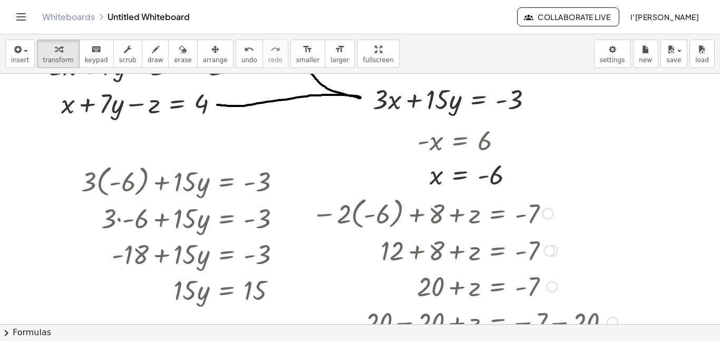
click at [337, 211] on div at bounding box center [465, 212] width 316 height 38
click at [331, 215] on div at bounding box center [465, 212] width 316 height 38
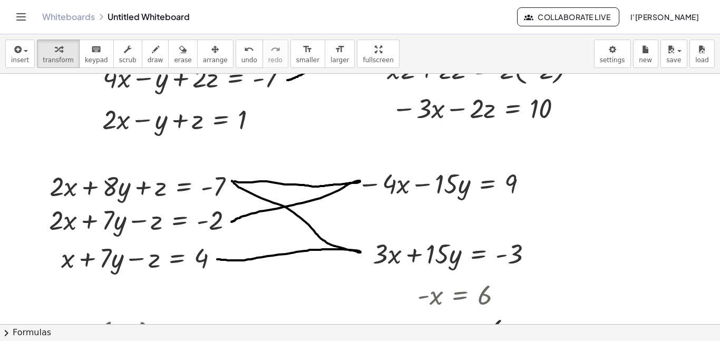
scroll to position [85, 7]
